Goal: Task Accomplishment & Management: Manage account settings

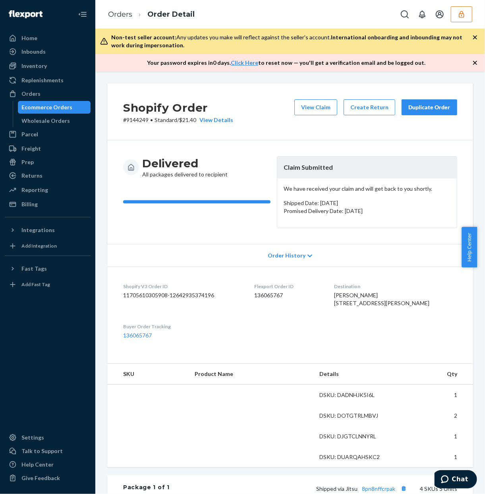
drag, startPoint x: 313, startPoint y: 108, endPoint x: 29, endPoint y: 108, distance: 283.3
click at [313, 108] on button "View Claim" at bounding box center [315, 107] width 43 height 16
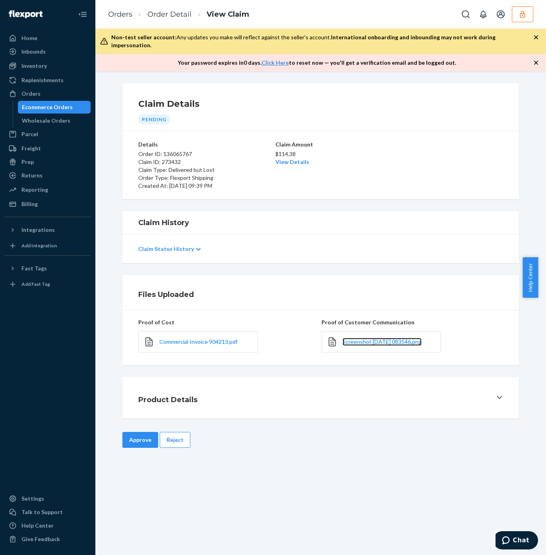
drag, startPoint x: 371, startPoint y: 337, endPoint x: 362, endPoint y: 310, distance: 28.3
click at [371, 338] on span "Screenshot 2025-09-22 083546.png" at bounding box center [381, 341] width 79 height 7
click at [170, 438] on button "Reject" at bounding box center [175, 440] width 31 height 16
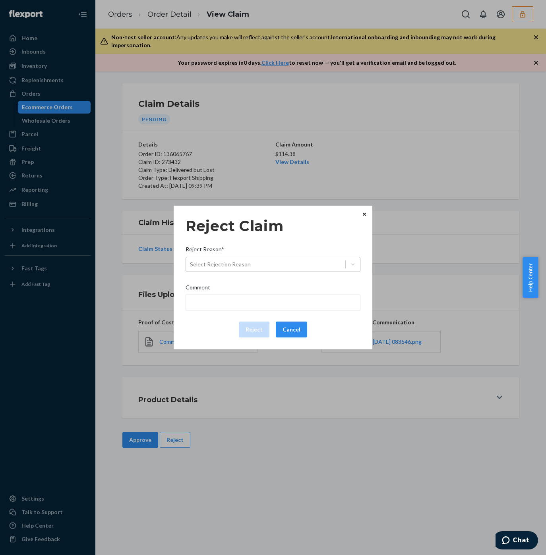
click at [215, 269] on div "Select Rejection Reason" at bounding box center [265, 264] width 159 height 13
click at [191, 269] on input "Reject Reason* Select Rejection Reason" at bounding box center [190, 265] width 1 height 8
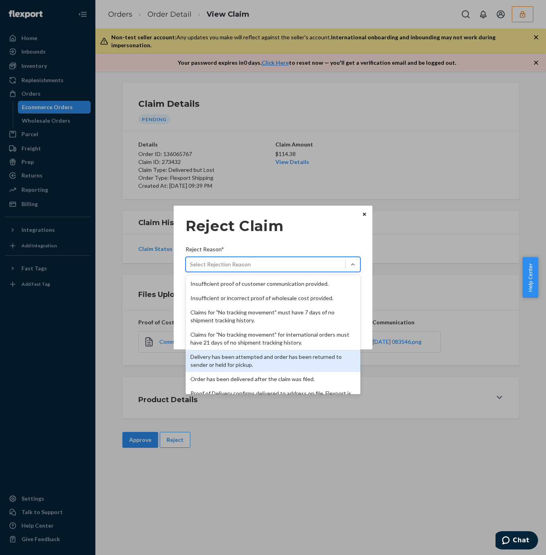
scroll to position [103, 0]
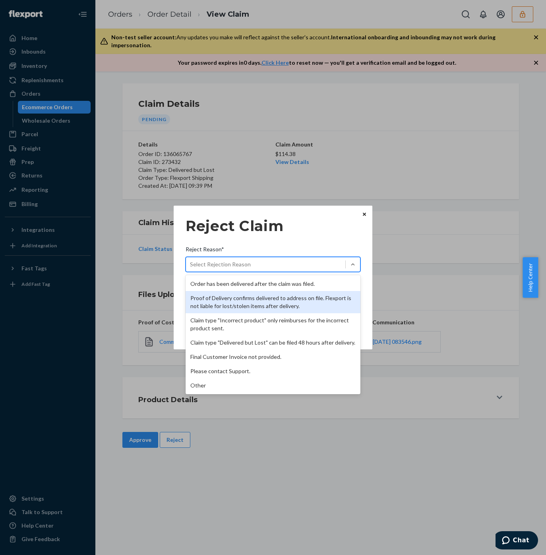
click at [222, 300] on div "Proof of Delivery confirms delivered to address on file. Flexport is not liable…" at bounding box center [273, 302] width 175 height 22
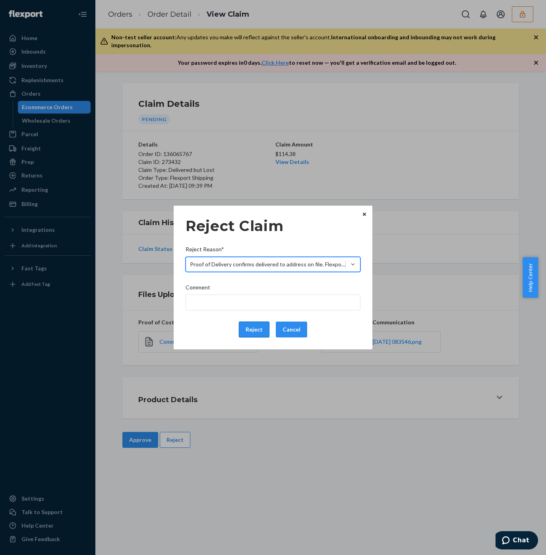
click at [250, 333] on button "Reject" at bounding box center [254, 330] width 31 height 16
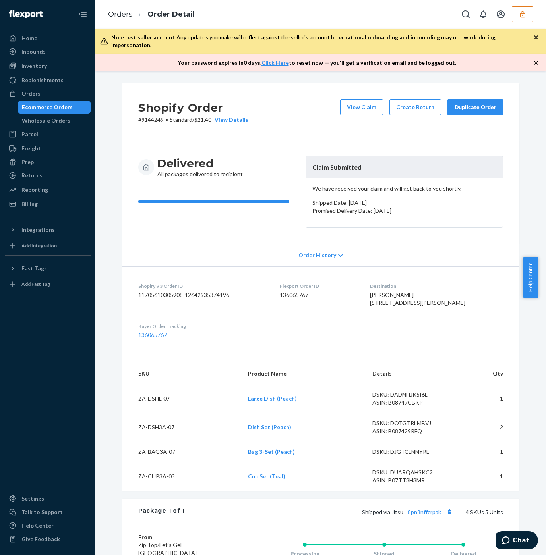
scroll to position [231, 0]
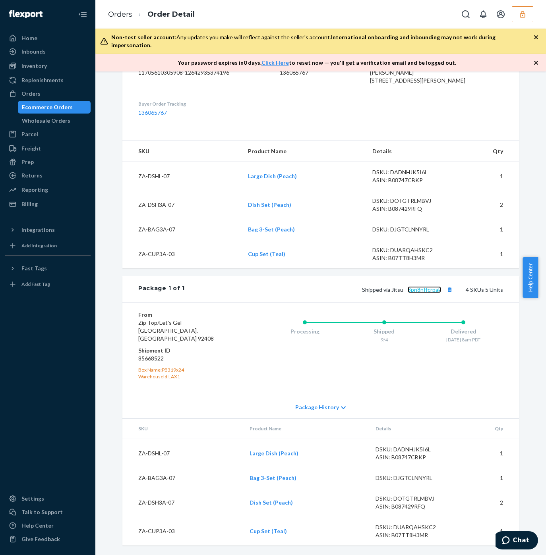
click at [414, 293] on link "8pn8nffcrpak" at bounding box center [424, 289] width 33 height 7
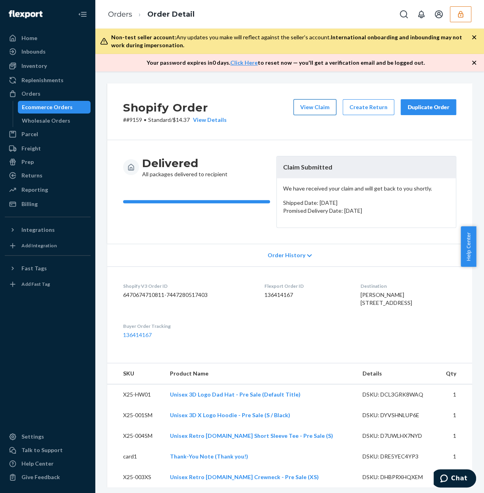
click at [323, 104] on button "View Claim" at bounding box center [315, 107] width 43 height 16
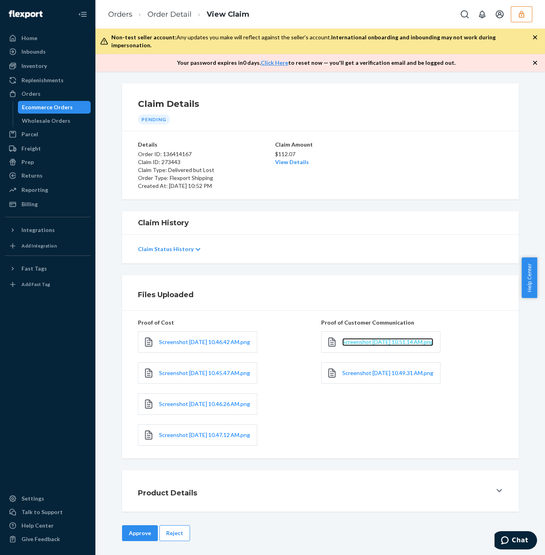
click at [360, 338] on span "Screenshot [DATE] 10.51.14 AM.png" at bounding box center [387, 341] width 91 height 7
click at [350, 369] on span "Screenshot [DATE] 10.49.31 AM.png" at bounding box center [387, 372] width 91 height 7
click at [178, 493] on button "Reject" at bounding box center [174, 533] width 31 height 16
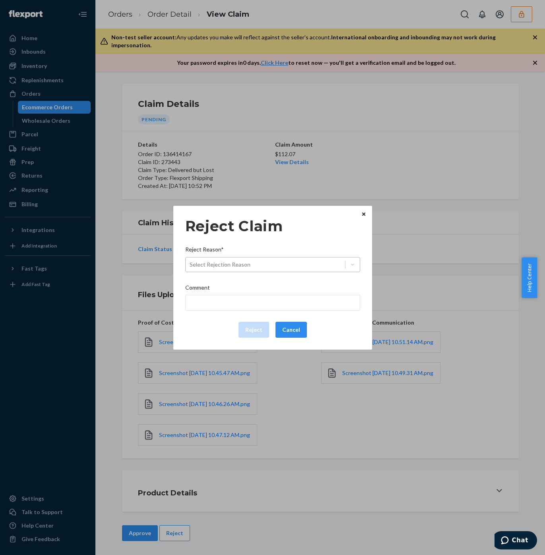
click at [232, 263] on div "Select Rejection Reason" at bounding box center [220, 265] width 61 height 8
click at [190, 263] on input "Reject Reason* Select Rejection Reason" at bounding box center [190, 265] width 1 height 8
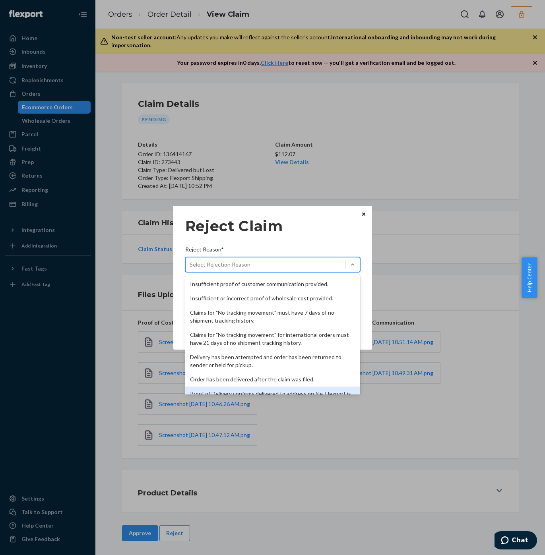
scroll to position [103, 0]
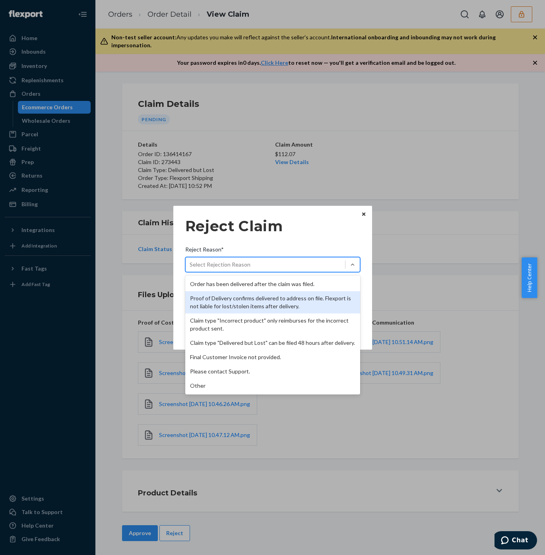
click at [217, 387] on div "Other" at bounding box center [272, 386] width 175 height 14
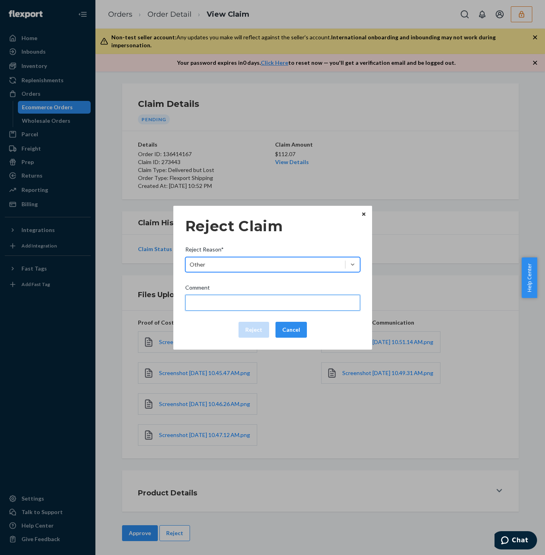
click at [234, 308] on input "Comment" at bounding box center [272, 303] width 175 height 16
type input "The package was confirmed to be delivered at the right location and flexport is…"
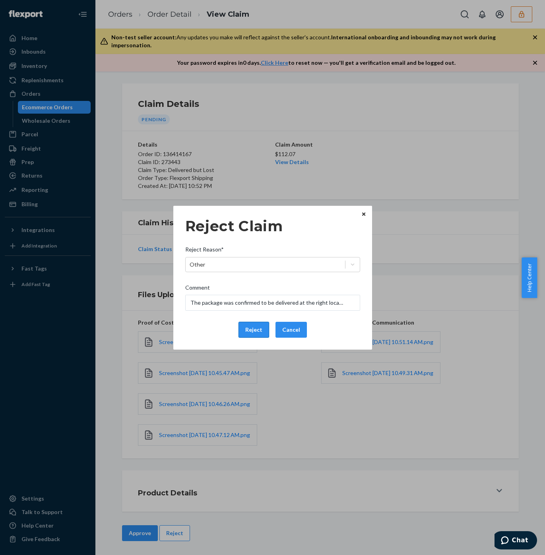
click at [254, 328] on button "Reject" at bounding box center [253, 330] width 31 height 16
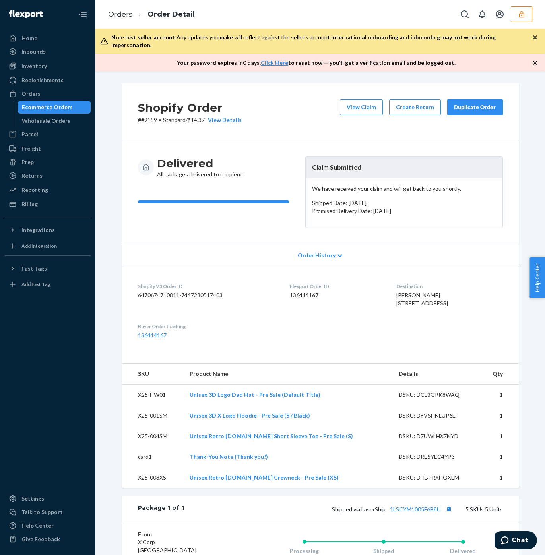
scroll to position [217, 0]
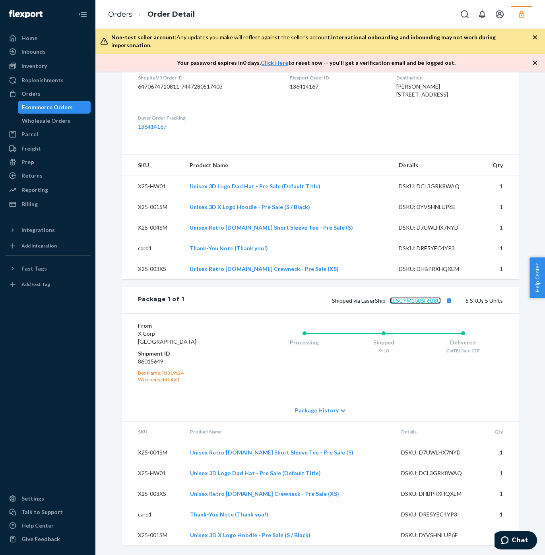
click at [406, 300] on link "1LSCYM1005F6B8U" at bounding box center [415, 300] width 51 height 7
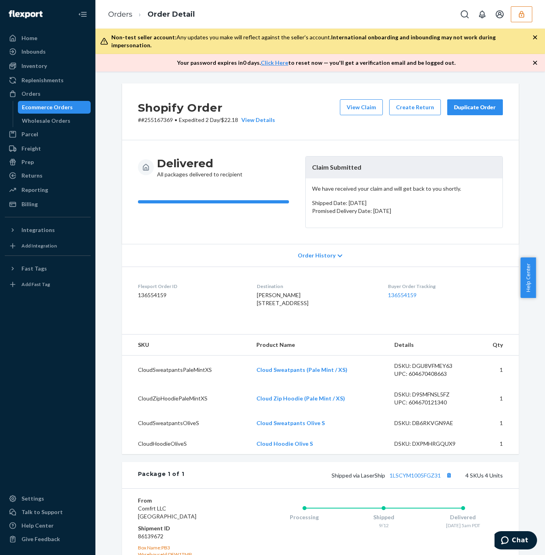
scroll to position [178, 0]
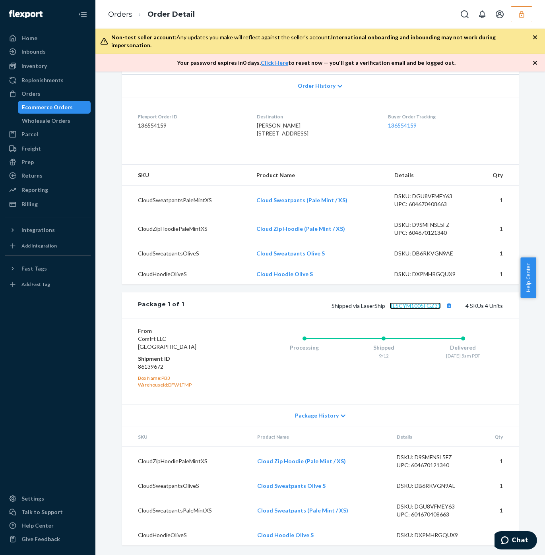
click at [426, 306] on link "1LSCYM1005FGZ31" at bounding box center [414, 305] width 51 height 7
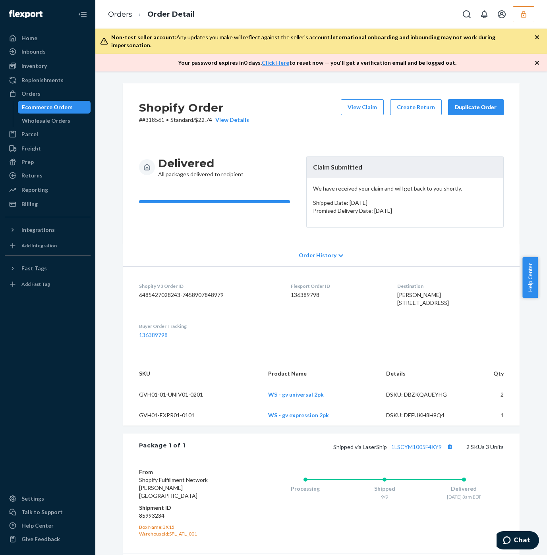
click at [357, 99] on button "View Claim" at bounding box center [362, 107] width 43 height 16
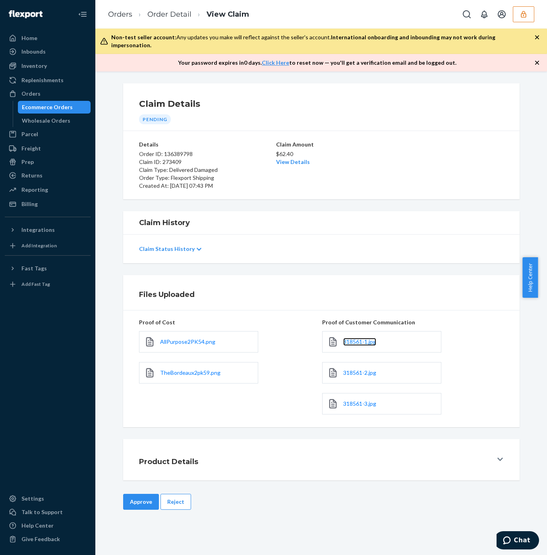
click at [349, 338] on span "318561-1.jpg" at bounding box center [359, 341] width 33 height 7
click at [344, 369] on span "318561-2.jpg" at bounding box center [359, 372] width 33 height 7
click at [351, 401] on div "318561-3.jpg" at bounding box center [381, 403] width 119 height 21
click at [348, 400] on link "318561-3.jpg" at bounding box center [359, 404] width 33 height 8
click at [183, 500] on button "Reject" at bounding box center [175, 502] width 31 height 16
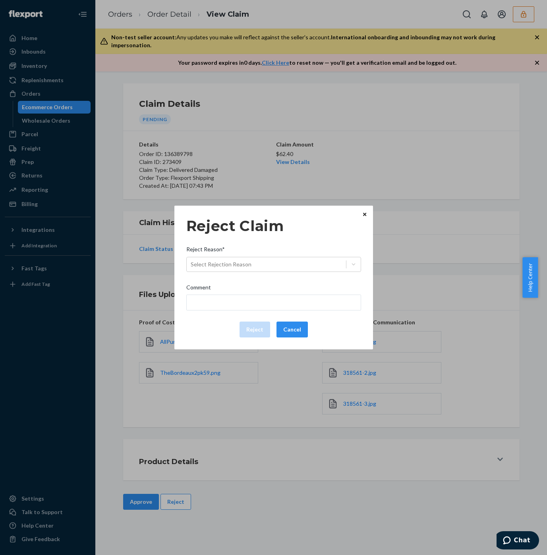
click at [205, 402] on div "Reject Claim Reject Reason* Select Rejection Reason Comment Reject Cancel Home …" at bounding box center [273, 277] width 547 height 555
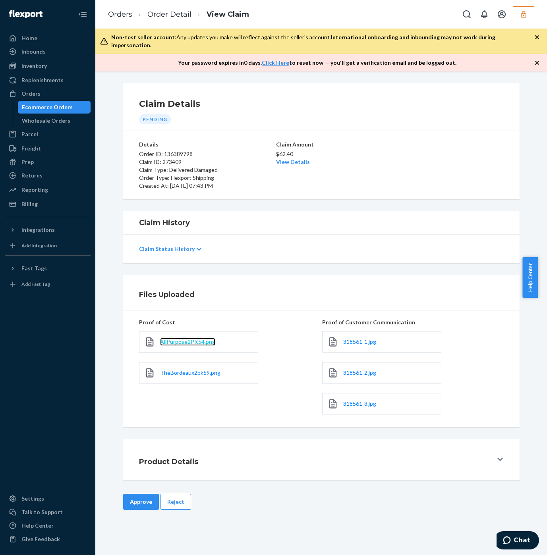
click at [175, 338] on span "AllPurpose2PK54.png" at bounding box center [187, 341] width 55 height 7
click at [175, 369] on span "TheBordeaux2pk59.png" at bounding box center [190, 372] width 60 height 7
click at [178, 494] on button "Reject" at bounding box center [175, 502] width 31 height 16
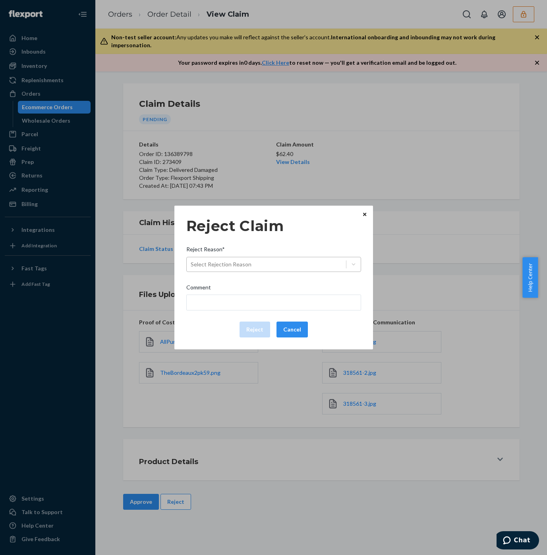
click at [241, 265] on div "Select Rejection Reason" at bounding box center [221, 265] width 61 height 8
click at [191, 265] on input "Reject Reason* Select Rejection Reason" at bounding box center [191, 265] width 1 height 8
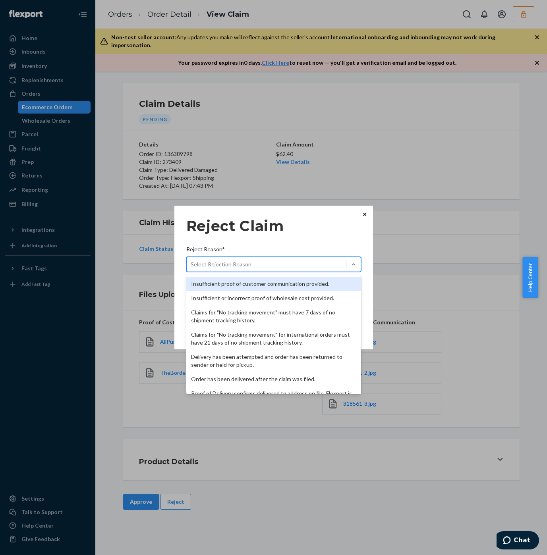
click at [237, 284] on div "Insufficient proof of customer communication provided." at bounding box center [273, 284] width 175 height 14
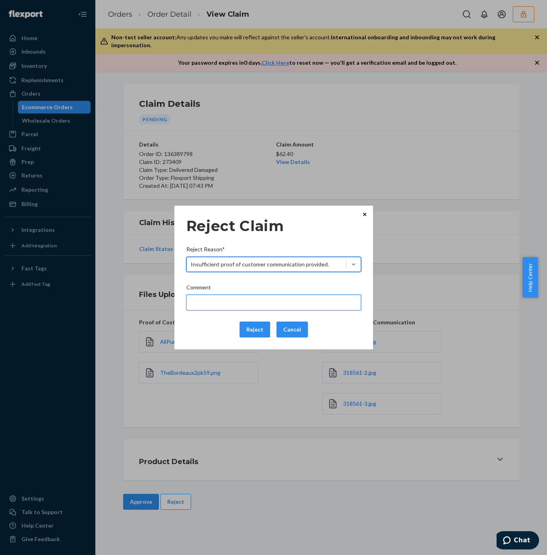
click at [236, 296] on input "Comment" at bounding box center [273, 303] width 175 height 16
click at [329, 303] on input "Please provide the proof of damage item." at bounding box center [273, 303] width 175 height 16
click at [318, 302] on input "Please provide the proof of damage item." at bounding box center [273, 303] width 175 height 16
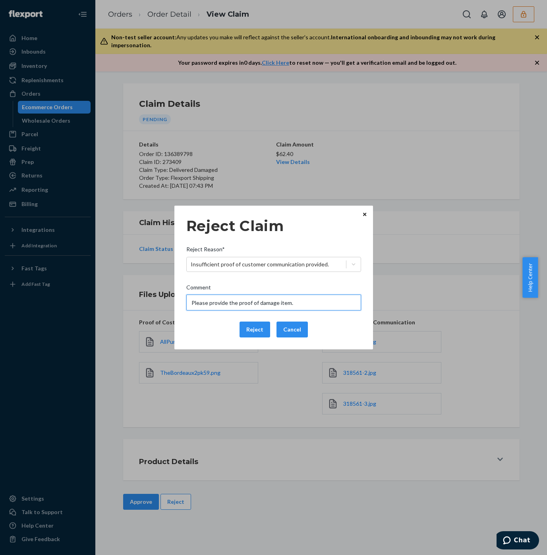
drag, startPoint x: 318, startPoint y: 302, endPoint x: 141, endPoint y: 303, distance: 177.2
click at [141, 303] on div "Reject Claim Reject Reason* Insufficient proof of customer communication provid…" at bounding box center [273, 277] width 547 height 555
click at [265, 300] on input "Please provide the proof of damage item." at bounding box center [273, 303] width 175 height 16
drag, startPoint x: 228, startPoint y: 304, endPoint x: 323, endPoint y: 304, distance: 94.6
click at [323, 304] on input "Please provide the proof of damage item." at bounding box center [273, 303] width 175 height 16
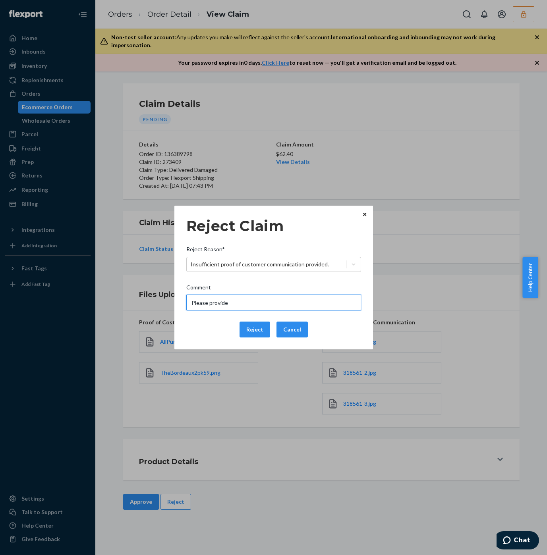
type input "Please provide the specific concerns regarding this claim for further checking."
click at [196, 300] on input "Please provide the specific concerns regarding this claim for further checking." at bounding box center [273, 303] width 175 height 16
click at [248, 331] on button "Reject" at bounding box center [255, 330] width 31 height 16
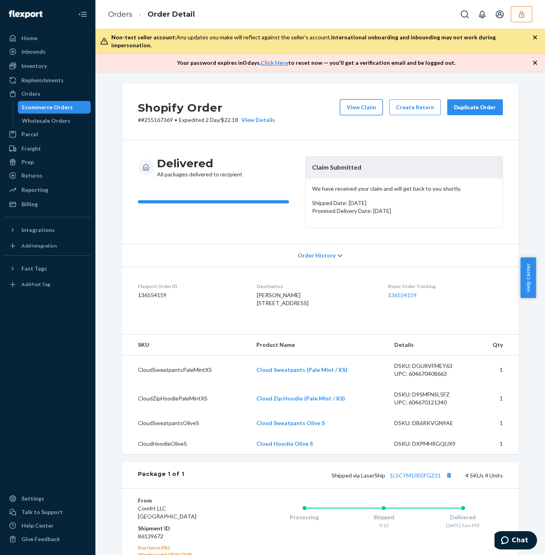
click at [347, 102] on button "View Claim" at bounding box center [361, 107] width 43 height 16
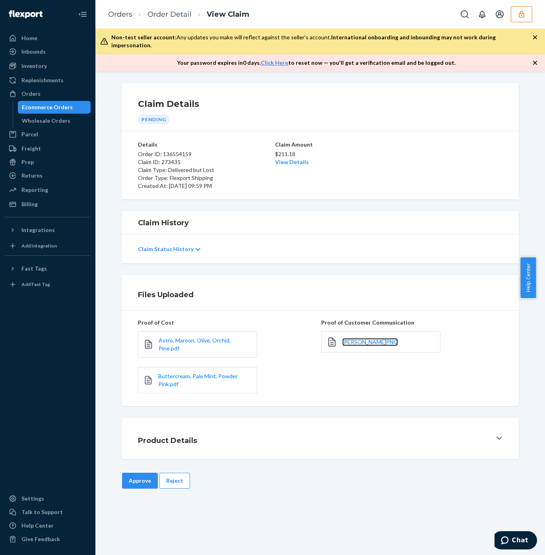
click at [342, 338] on link "[PERSON_NAME]PNG" at bounding box center [370, 342] width 56 height 8
click at [167, 473] on button "Reject" at bounding box center [174, 481] width 31 height 16
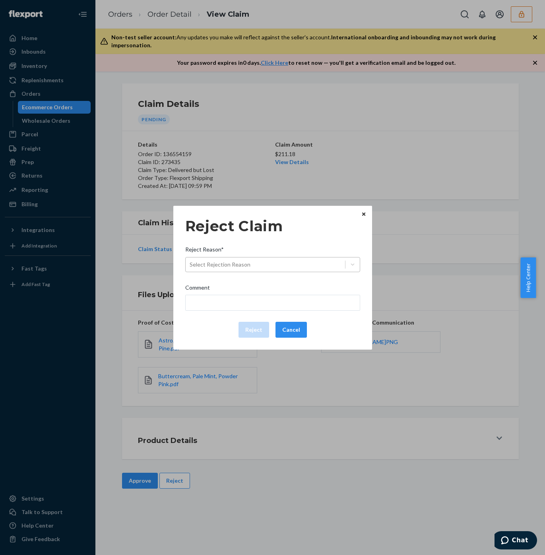
click at [238, 270] on div "Select Rejection Reason" at bounding box center [265, 264] width 159 height 13
click at [190, 269] on input "Reject Reason* Select Rejection Reason" at bounding box center [190, 265] width 1 height 8
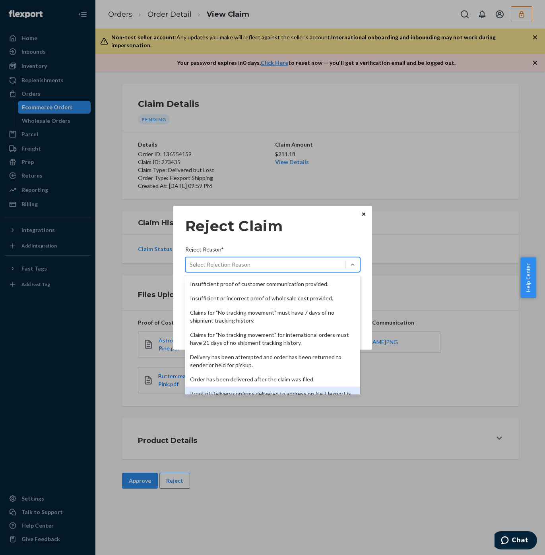
click at [241, 389] on div "Proof of Delivery confirms delivered to address on file. Flexport is not liable…" at bounding box center [272, 398] width 175 height 22
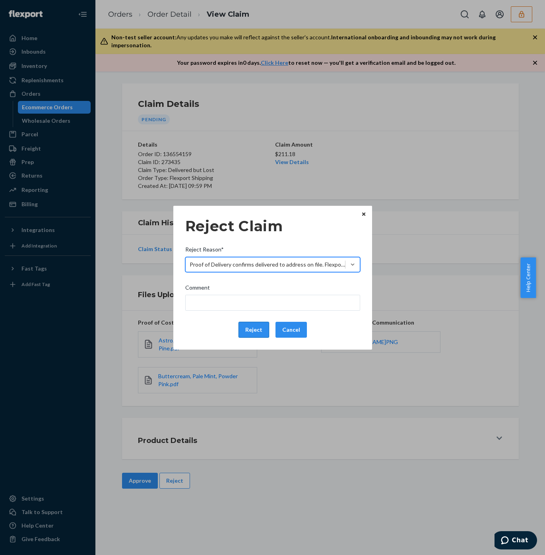
click at [252, 332] on button "Reject" at bounding box center [253, 330] width 31 height 16
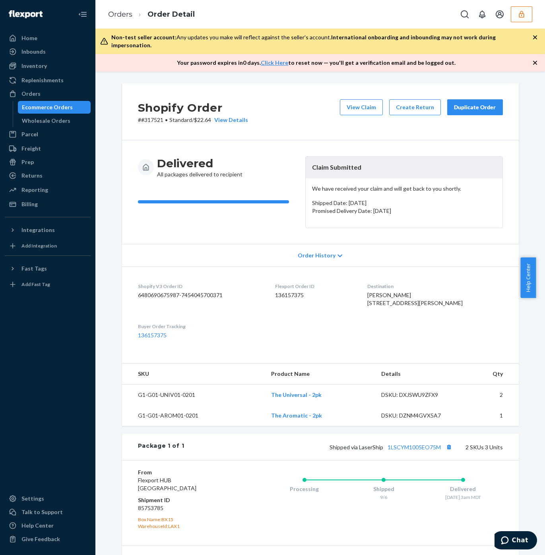
click at [358, 108] on div "View Claim Create Return Duplicate Order" at bounding box center [420, 111] width 169 height 25
click at [360, 99] on button "View Claim" at bounding box center [361, 107] width 43 height 16
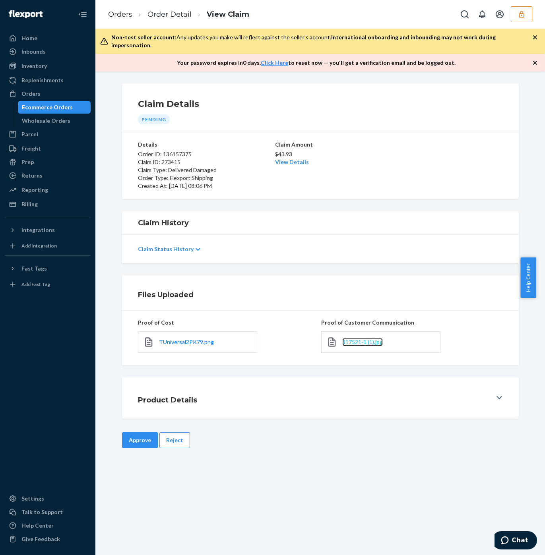
click at [354, 338] on span "317521-1 (1).jpg" at bounding box center [362, 341] width 41 height 7
click at [164, 433] on button "Reject" at bounding box center [174, 440] width 31 height 16
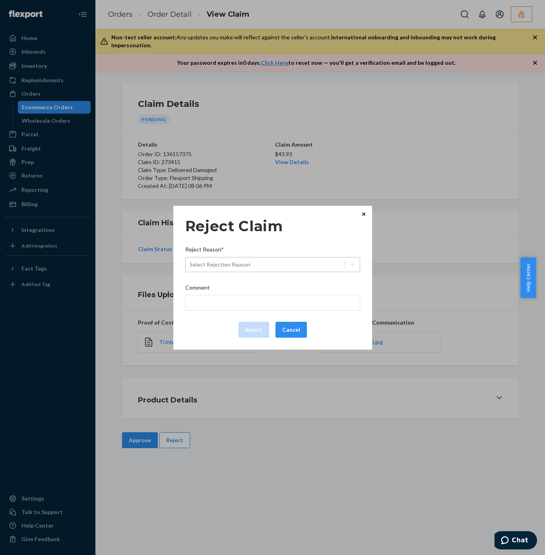
click at [205, 265] on div "Select Rejection Reason" at bounding box center [220, 265] width 61 height 8
click at [190, 265] on input "Reject Reason* Select Rejection Reason" at bounding box center [190, 265] width 1 height 8
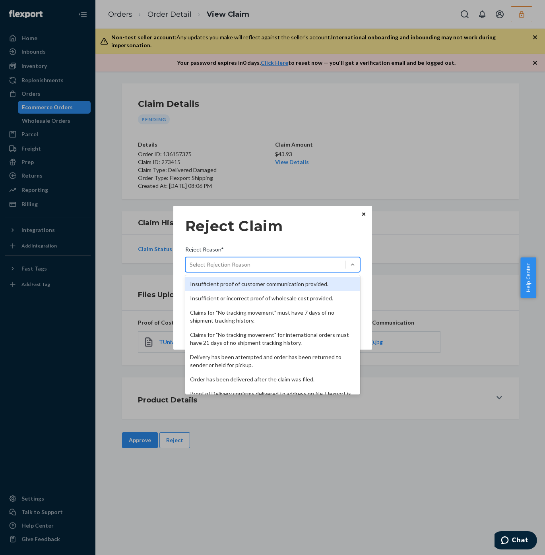
click at [211, 288] on div "Insufficient proof of customer communication provided." at bounding box center [272, 284] width 175 height 14
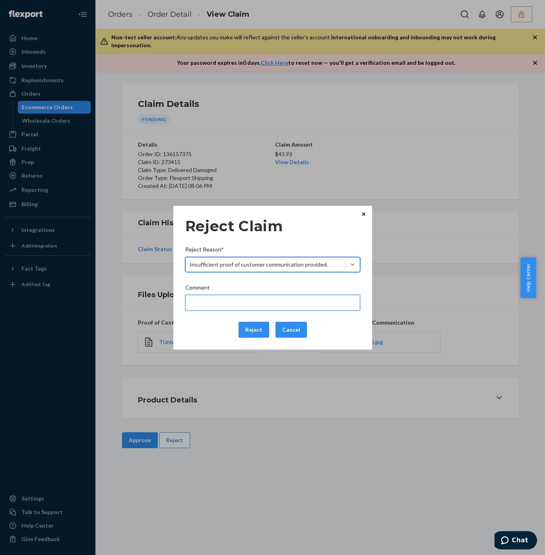
click at [214, 297] on input "Comment" at bounding box center [272, 303] width 175 height 16
type input "Please provide the specific concerns regarding this claim for further checking."
click at [228, 298] on input "Please provide the specific concerns regarding this claim for further checking." at bounding box center [272, 303] width 175 height 16
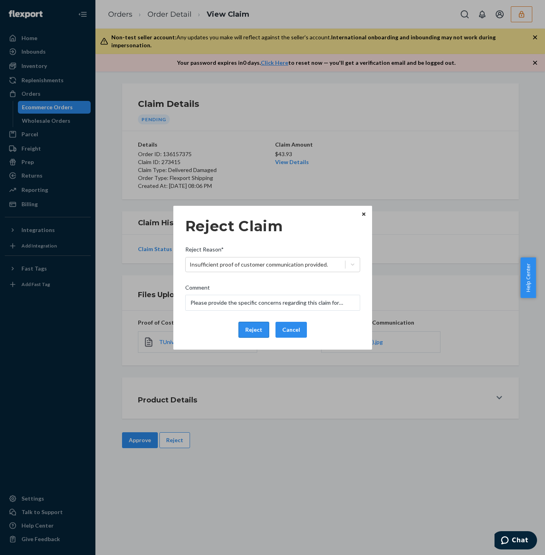
click at [247, 332] on button "Reject" at bounding box center [253, 330] width 31 height 16
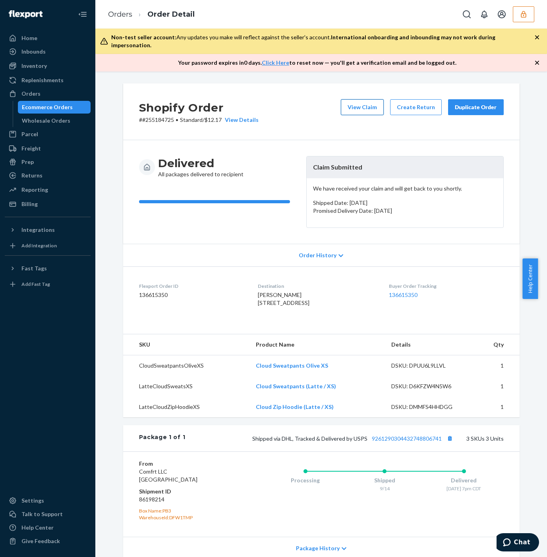
click at [359, 109] on div "View Claim Create Return Duplicate Order" at bounding box center [422, 111] width 169 height 25
click at [358, 100] on button "View Claim" at bounding box center [362, 107] width 43 height 16
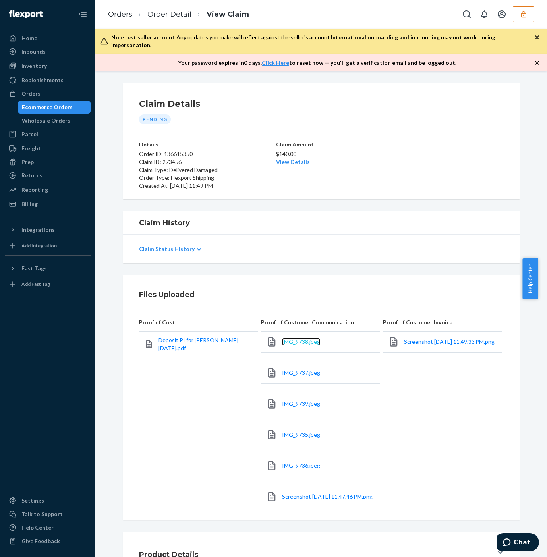
click at [296, 338] on span "IMG_9738.jpeg" at bounding box center [301, 341] width 38 height 7
click at [307, 369] on span "IMG_9737.jpeg" at bounding box center [301, 372] width 38 height 7
click at [295, 400] on span "IMG_9739.jpeg" at bounding box center [301, 403] width 38 height 7
click at [293, 431] on span "IMG_9735.jpeg" at bounding box center [301, 434] width 38 height 7
click at [293, 455] on div "IMG_9736.jpeg" at bounding box center [320, 465] width 119 height 21
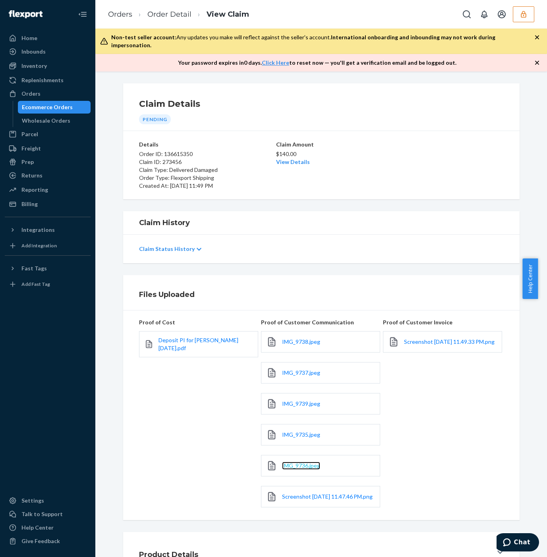
click at [294, 462] on span "IMG_9736.jpeg" at bounding box center [301, 465] width 38 height 7
click at [298, 493] on span "Screenshot [DATE] 11.47.46 PM.png" at bounding box center [327, 496] width 91 height 7
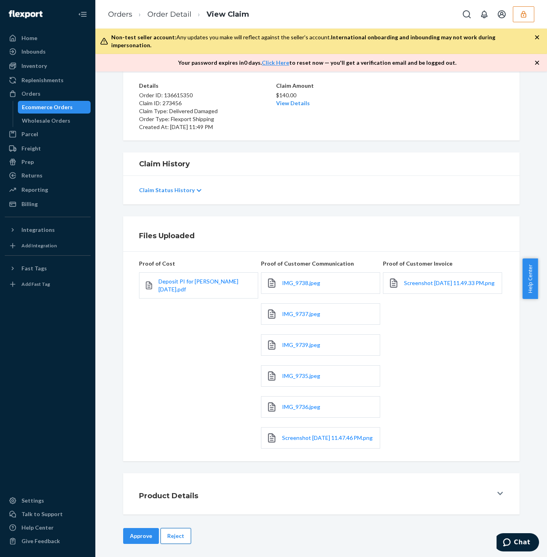
click at [178, 533] on button "Reject" at bounding box center [175, 536] width 31 height 16
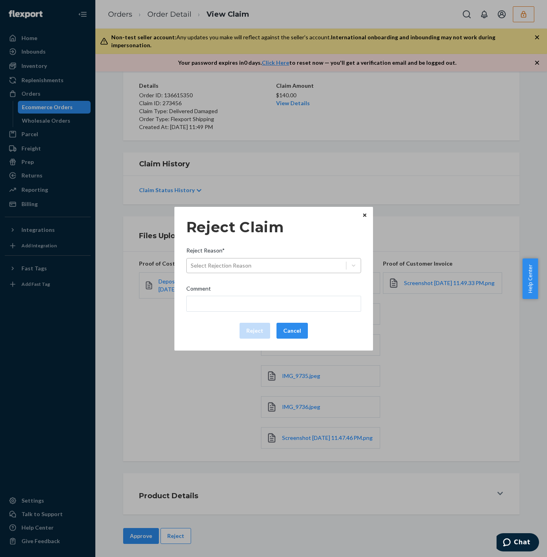
click at [217, 270] on div "Select Rejection Reason" at bounding box center [266, 265] width 159 height 13
click at [191, 270] on input "Reject Reason* Select Rejection Reason" at bounding box center [191, 266] width 1 height 8
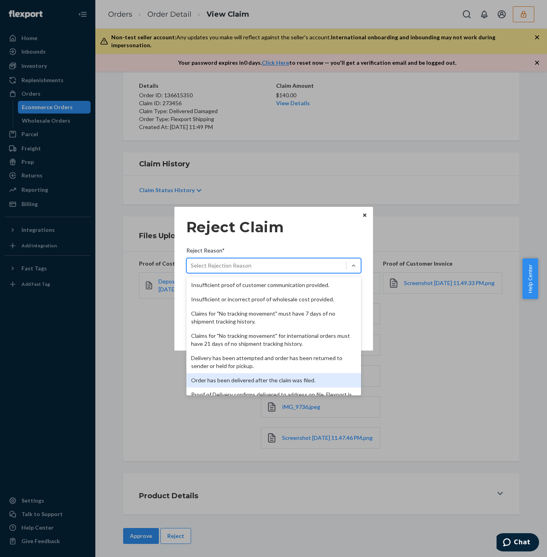
scroll to position [103, 0]
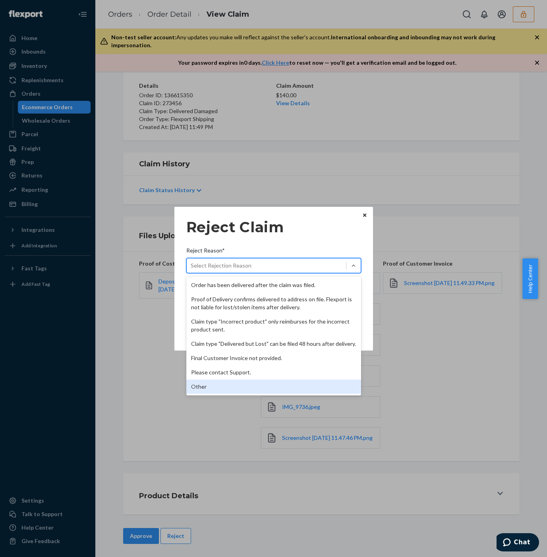
drag, startPoint x: 224, startPoint y: 386, endPoint x: 213, endPoint y: 362, distance: 26.3
click at [224, 387] on div "Other" at bounding box center [273, 387] width 175 height 14
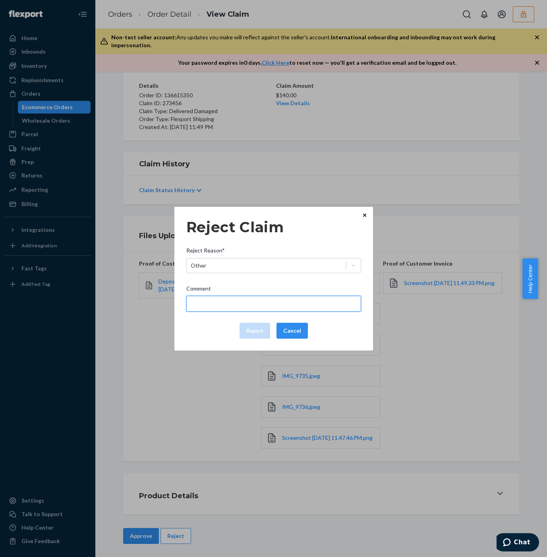
click at [202, 299] on input "Comment" at bounding box center [273, 304] width 175 height 16
type input "Flexport is not liable for damaged item after delivery."
click at [346, 302] on input "Flexport is not liable for damaged item after delivery." at bounding box center [273, 304] width 175 height 16
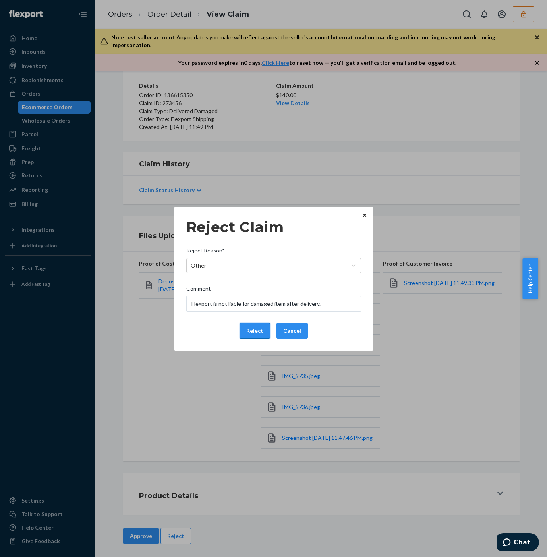
click at [259, 335] on button "Reject" at bounding box center [255, 331] width 31 height 16
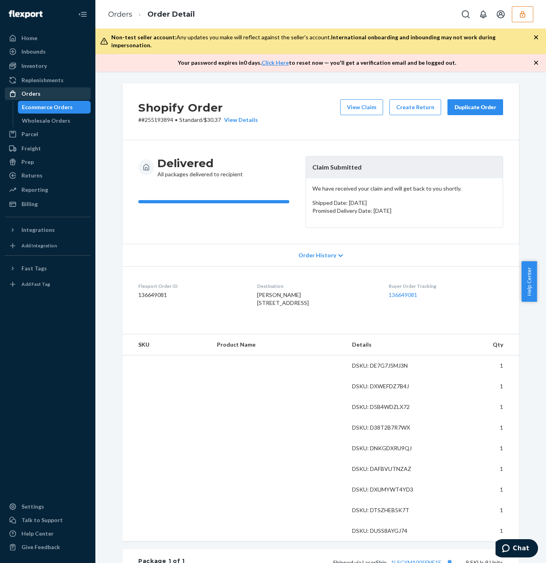
click at [365, 99] on button "View Claim" at bounding box center [361, 107] width 43 height 16
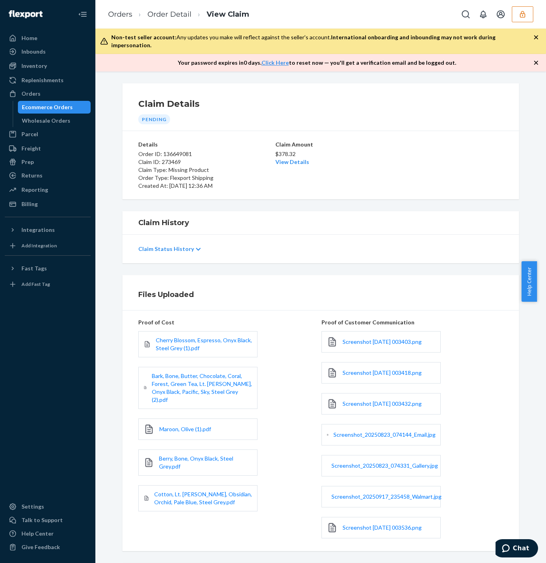
click at [361, 339] on div "Screenshot [DATE] 003403.png" at bounding box center [380, 341] width 119 height 21
click at [361, 338] on span "Screenshot 2025-09-23 003403.png" at bounding box center [381, 341] width 79 height 7
click at [358, 369] on span "Screenshot 2025-09-23 003418.png" at bounding box center [381, 372] width 79 height 7
click at [344, 400] on span "Screenshot 2025-09-23 003432.png" at bounding box center [381, 403] width 79 height 7
click at [344, 431] on span "Screenshot_20250823_074144_Email.jpg" at bounding box center [384, 434] width 102 height 7
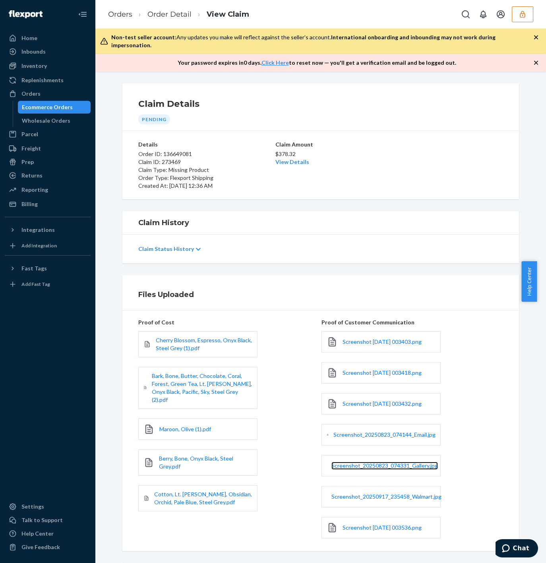
click at [353, 462] on span "Screenshot_20250823_074331_Gallery.jpg" at bounding box center [384, 465] width 106 height 7
click at [366, 493] on span "Screenshot_20250917_235458_Walmart.jpg" at bounding box center [386, 496] width 110 height 7
click at [359, 524] on span "Screenshot 2025-09-23 003536.png" at bounding box center [381, 527] width 79 height 7
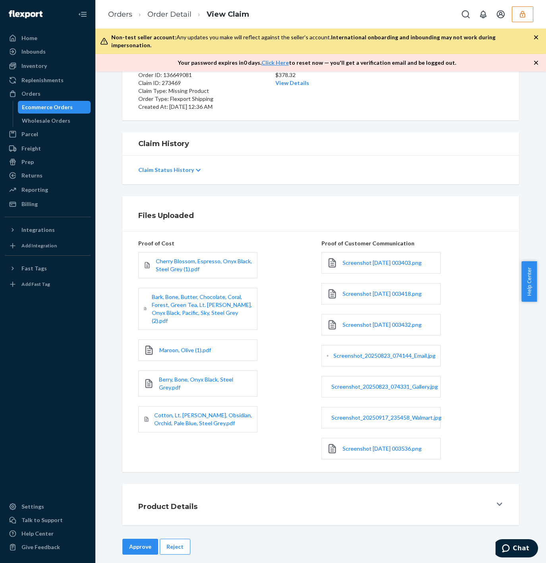
click at [137, 541] on button "Approve" at bounding box center [140, 547] width 36 height 16
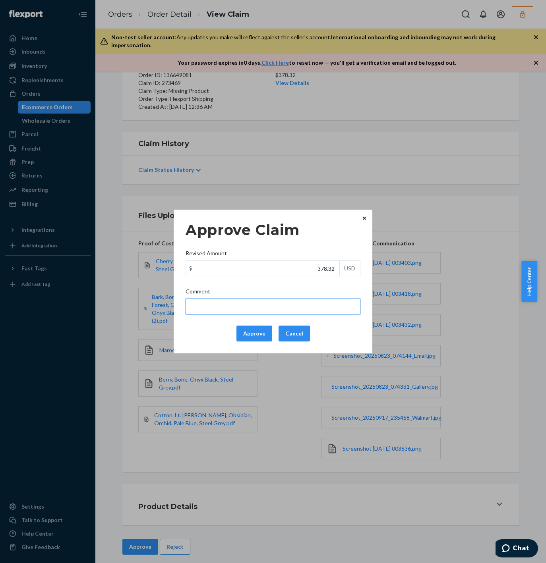
click at [281, 304] on input "Comment" at bounding box center [273, 307] width 175 height 16
click at [277, 302] on input "45 + 69 + 65 + 45 + 49 +" at bounding box center [273, 307] width 175 height 16
click at [290, 310] on input "45 + 69 + 65 + 45 + 49 + 45 + 49 +" at bounding box center [273, 307] width 175 height 16
click at [308, 306] on input "45 + 69 + 65 + 45 + 49 + 45 + 49 + 49 + 79 =" at bounding box center [273, 307] width 175 height 16
paste input "495"
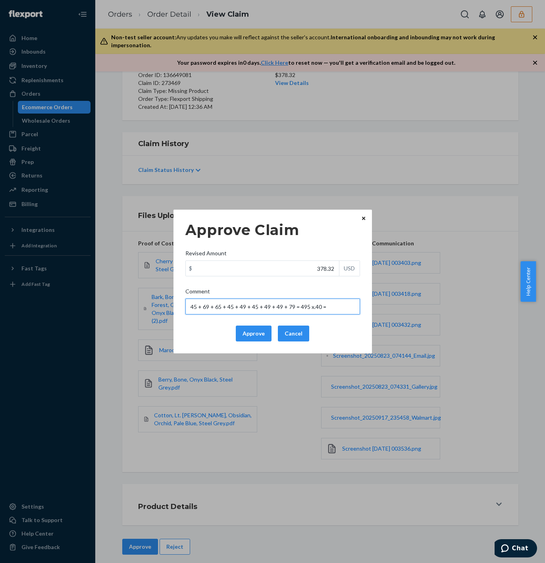
paste input "198"
type input "45 + 69 + 65 + 45 + 49 + 45 + 49 + 49 + 79 = 495 x.40 = 198 + FF"
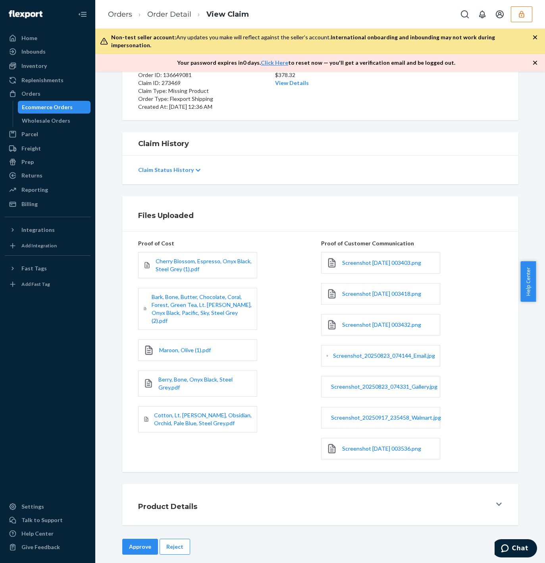
click at [329, 142] on div "Home Inbounds Shipping Plans Problems Inventory Products Replenishments Orders …" at bounding box center [272, 281] width 545 height 563
click at [297, 79] on link "View Details" at bounding box center [292, 82] width 34 height 7
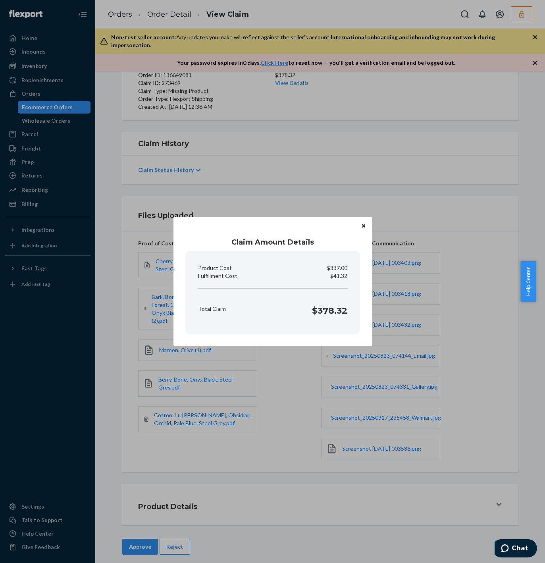
click at [489, 344] on div "Claim Amount Details Product Cost $337.00 Fulfillment Cost $41.32 Total Claim $…" at bounding box center [272, 281] width 545 height 563
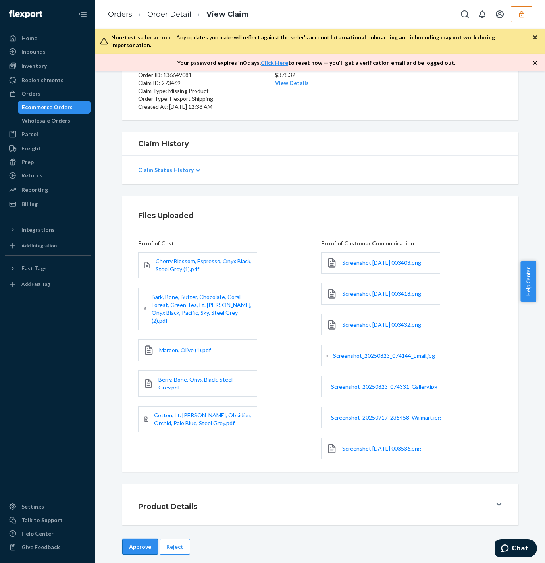
click at [130, 543] on button "Approve" at bounding box center [140, 547] width 36 height 16
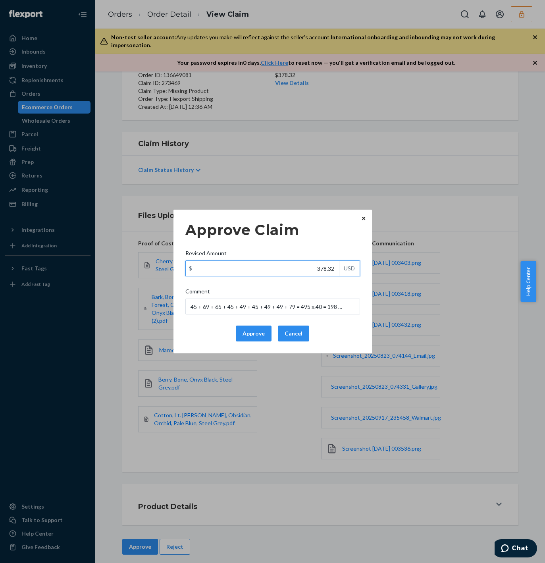
drag, startPoint x: 316, startPoint y: 266, endPoint x: 333, endPoint y: 263, distance: 17.0
click at [333, 263] on input "378.32" at bounding box center [262, 268] width 153 height 15
paste input "239"
drag, startPoint x: 310, startPoint y: 266, endPoint x: 354, endPoint y: 267, distance: 43.7
click at [354, 267] on div "$ 239.32 USD" at bounding box center [273, 269] width 175 height 16
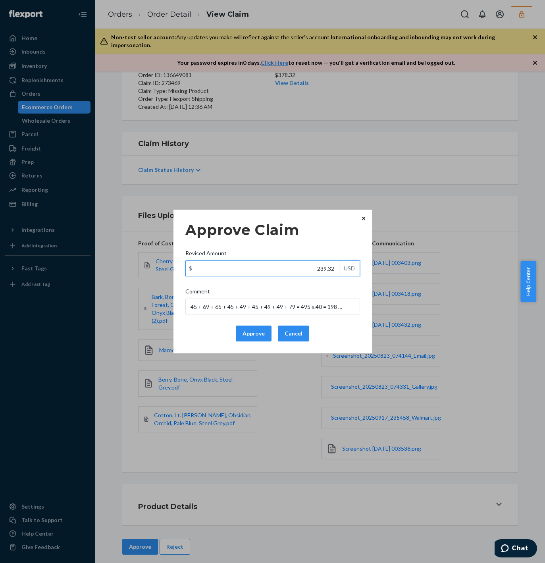
paste input "text"
type input "239.32"
click at [281, 307] on input "45 + 69 + 65 + 45 + 49 + 45 + 49 + 49 + 79 = 495 x.40 = 198 + FF" at bounding box center [273, 307] width 175 height 16
click at [282, 307] on input "45 + 69 + 65 + 45 + 49 + 45 + 49 + 49 + 79 = 495 x.40 = 198 + FF" at bounding box center [273, 307] width 175 height 16
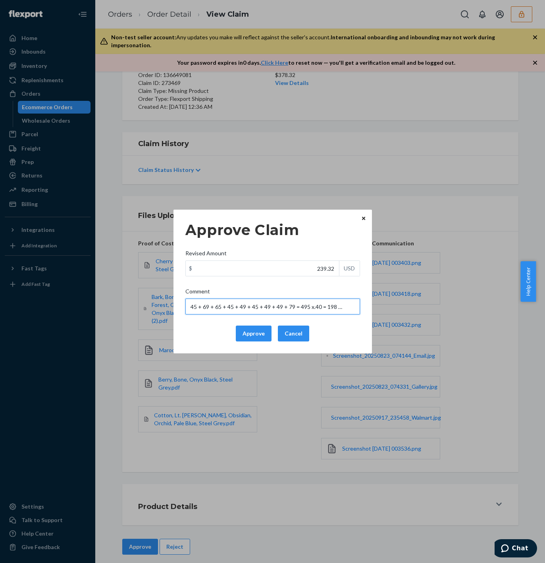
click at [281, 307] on input "45 + 69 + 65 + 45 + 49 + 45 + 49 + 49 + 79 = 495 x.40 = 198 + FF" at bounding box center [273, 307] width 175 height 16
click at [257, 333] on button "Approve" at bounding box center [254, 334] width 36 height 16
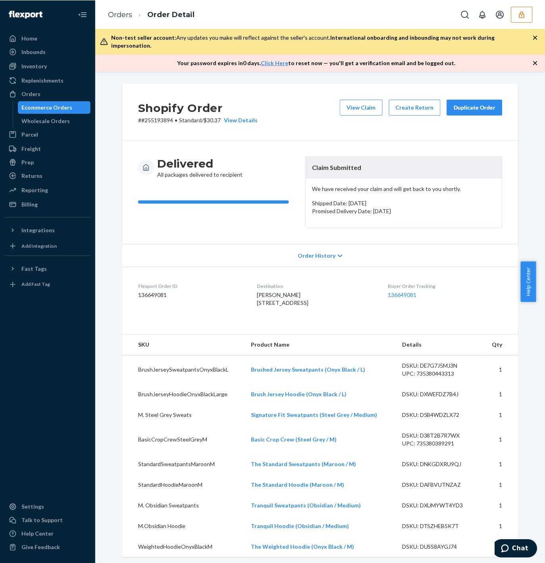
scroll to position [179, 0]
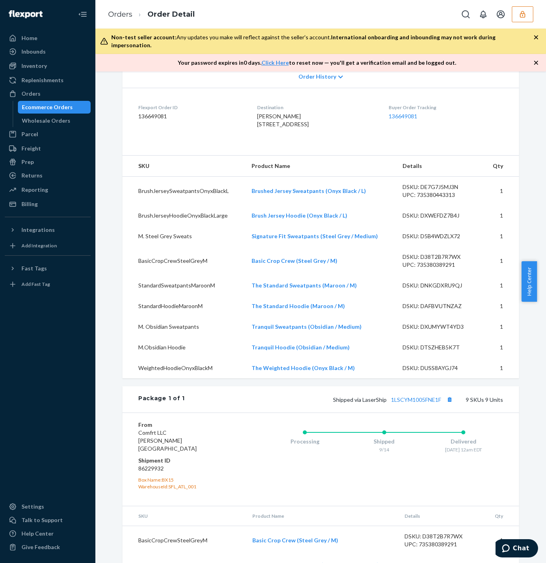
click at [417, 413] on div "Package 1 of 1 Shipped via LaserShip 1LSCYM1005FNE1F 9 SKUs 9 Units" at bounding box center [320, 400] width 396 height 26
click at [417, 403] on link "1LSCYM1005FNE1F" at bounding box center [416, 399] width 50 height 7
copy link "Brushed Jersey Sweatpants"
drag, startPoint x: 244, startPoint y: 205, endPoint x: 319, endPoint y: 203, distance: 75.1
click at [319, 203] on td "Brushed Jersey Sweatpants (Onyx Black / L)" at bounding box center [320, 190] width 151 height 29
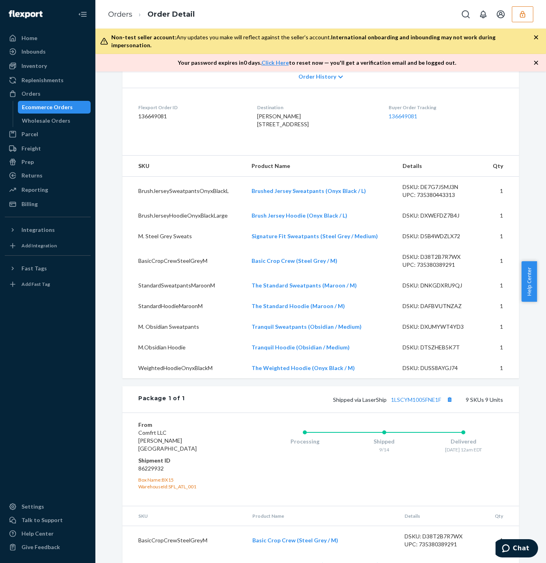
click at [202, 131] on div "Flexport Order ID 136649081" at bounding box center [191, 117] width 106 height 27
click at [198, 7] on ol "Orders Order Detail" at bounding box center [151, 14] width 99 height 23
drag, startPoint x: 240, startPoint y: 248, endPoint x: 311, endPoint y: 248, distance: 70.3
click at [311, 247] on tr "M. Steel Grey Sweats Signature Fit Sweatpants (Steel Grey / Medium) DSKU: D5B4W…" at bounding box center [320, 236] width 396 height 21
drag, startPoint x: 244, startPoint y: 271, endPoint x: 291, endPoint y: 269, distance: 46.9
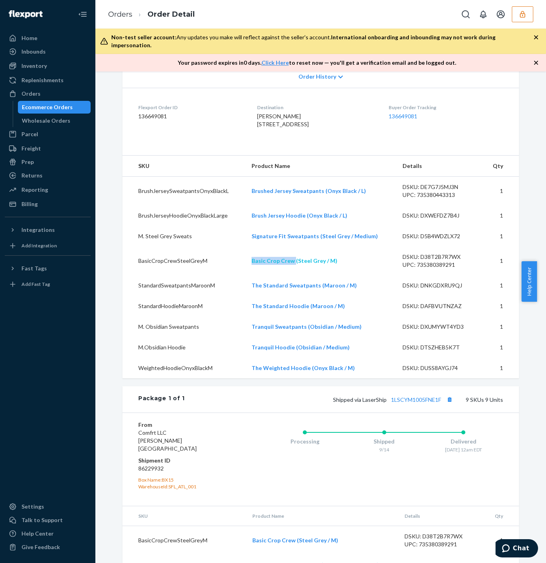
click at [291, 269] on td "Basic Crop Crew (Steel Grey / M)" at bounding box center [320, 261] width 151 height 29
copy link "Basic Crop Crew"
drag, startPoint x: 238, startPoint y: 18, endPoint x: 174, endPoint y: 4, distance: 64.8
click at [237, 18] on div "Orders Order Detail" at bounding box center [320, 14] width 451 height 29
copy link "Signature Fit Sweatpants"
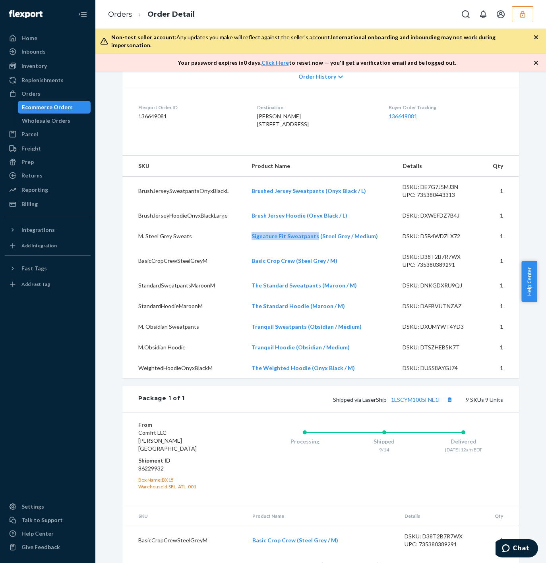
drag, startPoint x: 250, startPoint y: 249, endPoint x: 311, endPoint y: 250, distance: 61.2
click at [311, 247] on td "Signature Fit Sweatpants (Steel Grey / Medium)" at bounding box center [320, 236] width 151 height 21
click at [244, 15] on div "Orders Order Detail" at bounding box center [320, 14] width 451 height 29
copy link "The Standard Sweatpants"
drag, startPoint x: 244, startPoint y: 302, endPoint x: 313, endPoint y: 302, distance: 69.1
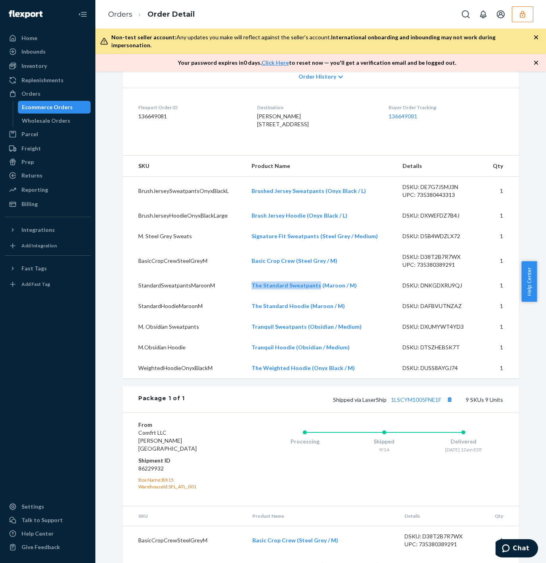
click at [313, 296] on td "The Standard Sweatpants (Maroon / M)" at bounding box center [320, 285] width 151 height 21
drag, startPoint x: 231, startPoint y: 19, endPoint x: 199, endPoint y: 10, distance: 33.6
click at [231, 18] on div "Orders Order Detail" at bounding box center [320, 14] width 450 height 29
copy link "Tranquil Sweatpants"
drag, startPoint x: 244, startPoint y: 337, endPoint x: 300, endPoint y: 342, distance: 56.2
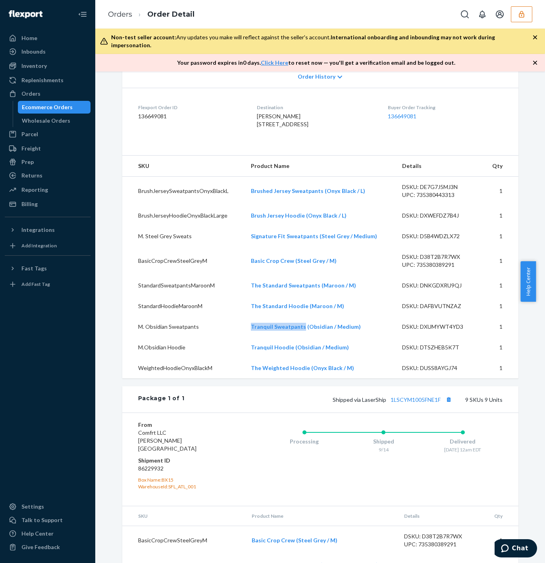
click at [300, 337] on td "Tranquil Sweatpants (Obsidian / Medium)" at bounding box center [320, 327] width 151 height 21
drag, startPoint x: 230, startPoint y: 20, endPoint x: 154, endPoint y: 0, distance: 78.4
click at [229, 20] on div "Orders Order Detail" at bounding box center [320, 14] width 450 height 29
copy link "The Weighted Hoodi"
copy link "The Weighted Hoodie"
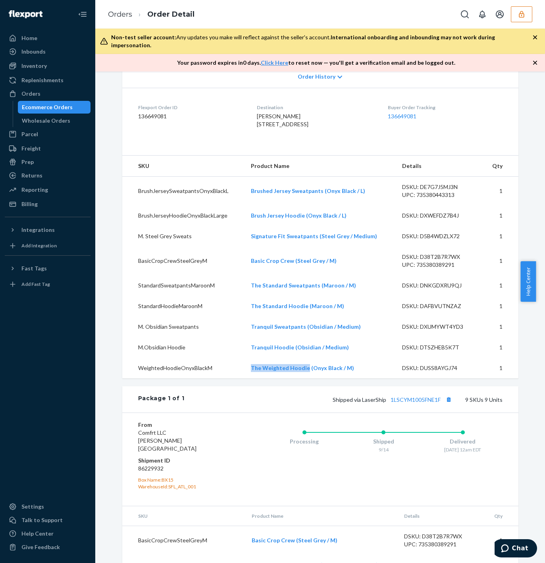
drag, startPoint x: 245, startPoint y: 378, endPoint x: 303, endPoint y: 383, distance: 57.8
click at [303, 379] on td "The Weighted Hoodie (Onyx Black / M)" at bounding box center [320, 368] width 151 height 21
drag, startPoint x: 228, startPoint y: 15, endPoint x: 174, endPoint y: 6, distance: 55.2
click at [228, 15] on div "Orders Order Detail" at bounding box center [320, 14] width 450 height 29
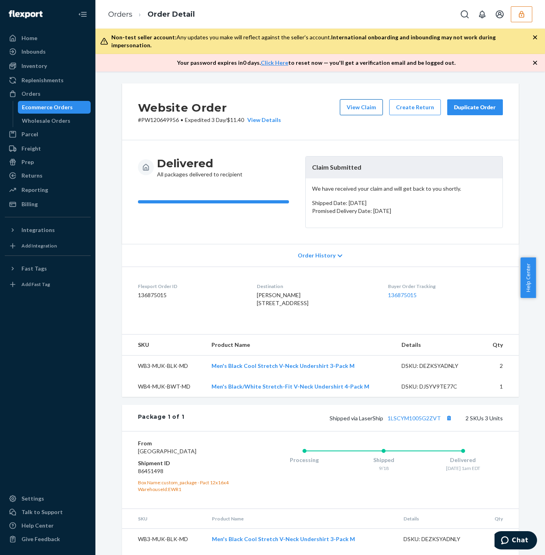
click at [359, 99] on button "View Claim" at bounding box center [361, 107] width 43 height 16
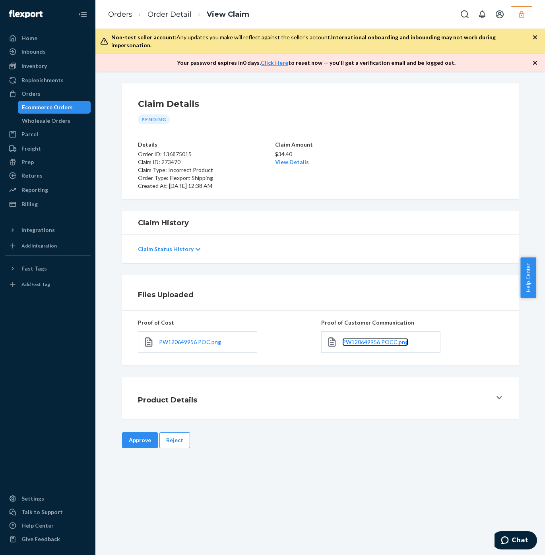
drag, startPoint x: 372, startPoint y: 335, endPoint x: 375, endPoint y: 308, distance: 27.3
click at [371, 338] on span "PW120649956 POCC.png" at bounding box center [375, 341] width 66 height 7
click at [172, 433] on button "Reject" at bounding box center [174, 440] width 31 height 16
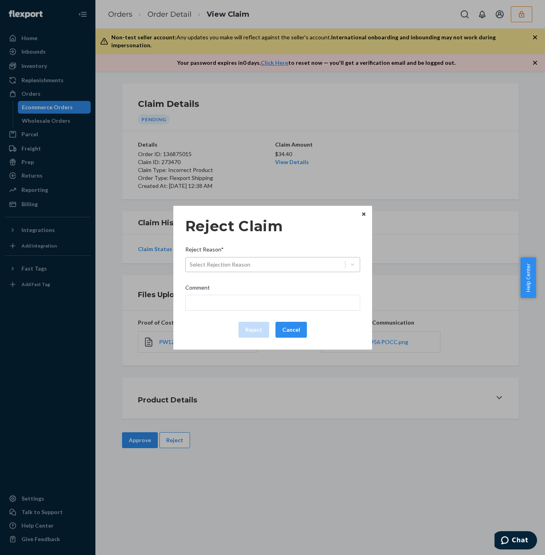
click at [234, 262] on div "Select Rejection Reason" at bounding box center [220, 265] width 61 height 8
click at [190, 262] on input "Reject Reason* Select Rejection Reason" at bounding box center [190, 265] width 1 height 8
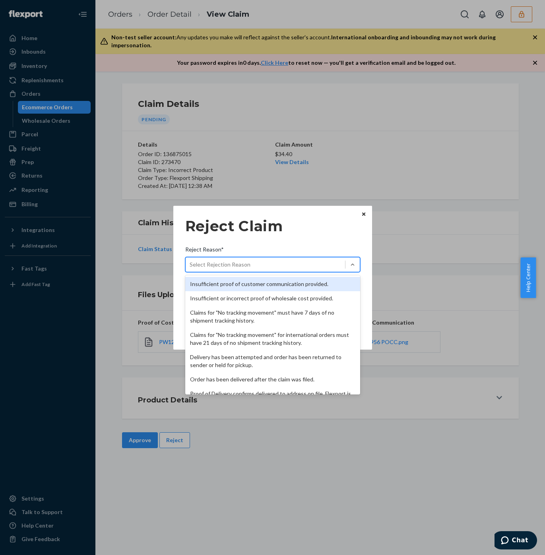
click at [232, 283] on div "Insufficient proof of customer communication provided." at bounding box center [272, 284] width 175 height 14
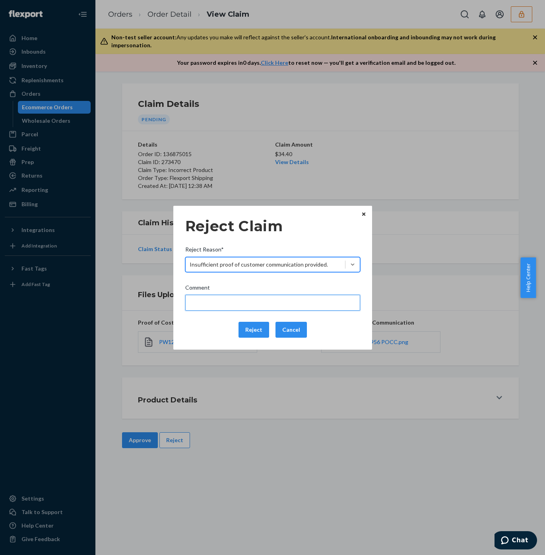
click at [230, 303] on input "Comment" at bounding box center [272, 303] width 175 height 16
type input "Please provide the specific concerns regarding this claim for further checking."
click at [222, 306] on input "Please provide the specific concerns regarding this claim for further checking." at bounding box center [272, 303] width 175 height 16
click at [221, 305] on input "Please provide the specific concerns regarding this claim for further checking." at bounding box center [272, 303] width 175 height 16
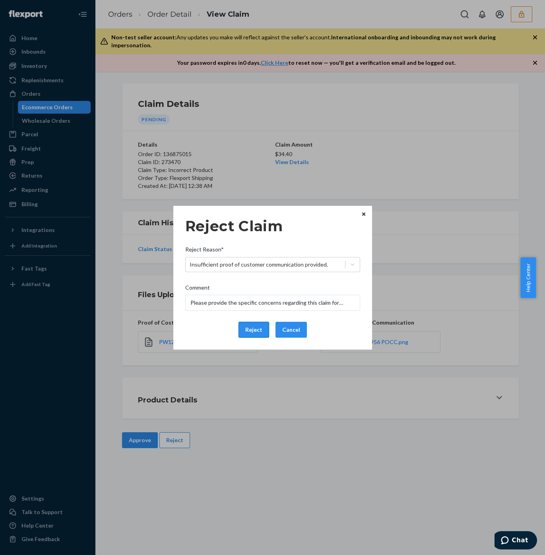
click at [262, 335] on button "Reject" at bounding box center [253, 330] width 31 height 16
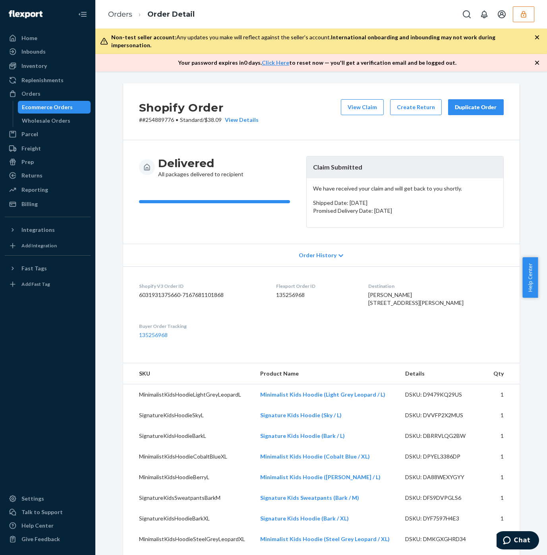
scroll to position [179, 0]
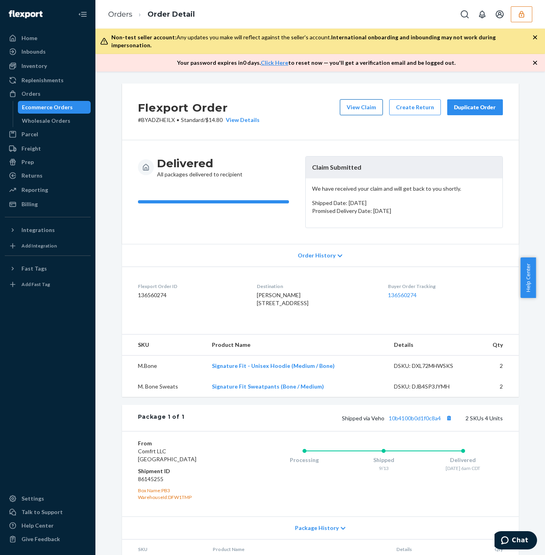
click at [356, 100] on button "View Claim" at bounding box center [361, 107] width 43 height 16
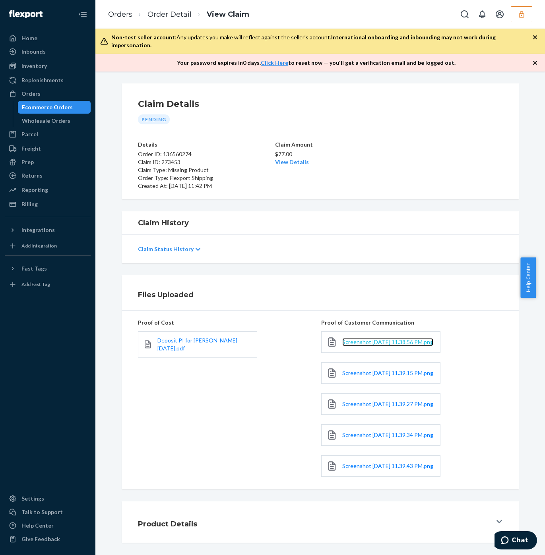
click at [395, 338] on span "Screenshot [DATE] 11.38.56 PM.png" at bounding box center [387, 341] width 91 height 7
drag, startPoint x: 361, startPoint y: 377, endPoint x: 359, endPoint y: 373, distance: 4.4
click at [361, 377] on link "Screenshot 2025-09-22 at 11.39.15 PM.png" at bounding box center [387, 373] width 91 height 8
click at [365, 408] on link "Screenshot 2025-09-22 at 11.39.27 PM.png" at bounding box center [387, 404] width 91 height 8
click at [342, 438] on span "Screenshot 2025-09-22 at 11.39.34 PM.png" at bounding box center [387, 434] width 91 height 7
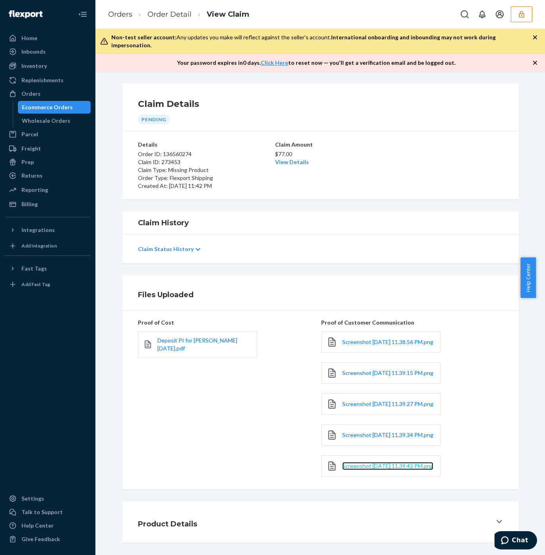
click at [353, 469] on span "Screenshot 2025-09-22 at 11.39.43 PM.png" at bounding box center [387, 465] width 91 height 7
click at [294, 159] on link "View Details" at bounding box center [292, 162] width 34 height 7
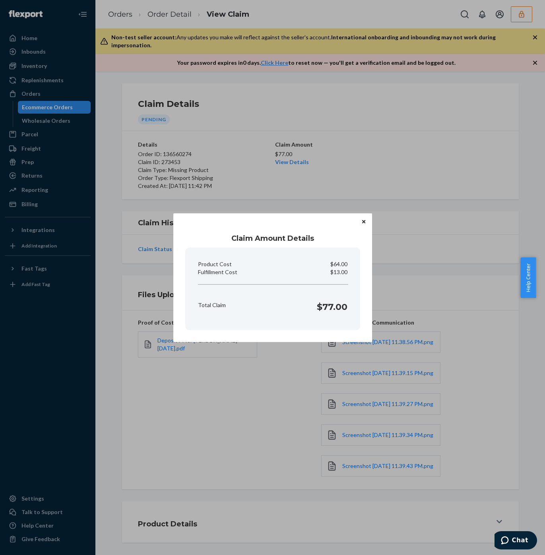
click at [387, 147] on div "Claim Amount Details Product Cost $64.00 Fulfillment Cost $13.00 Total Claim $7…" at bounding box center [272, 277] width 545 height 555
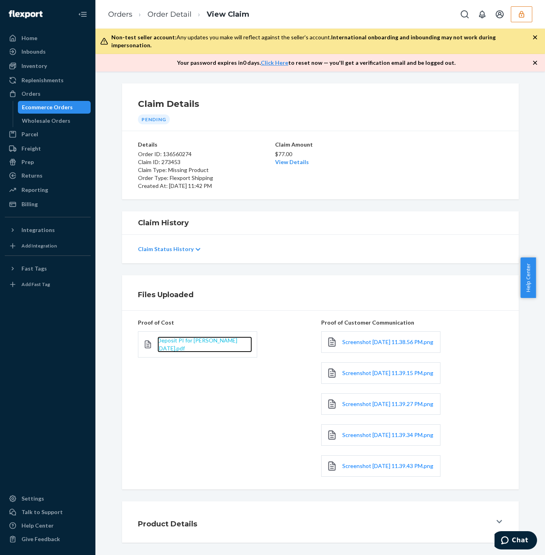
click at [221, 337] on span "Deposit PI for Hudson 2024-11-25.pdf" at bounding box center [197, 344] width 80 height 15
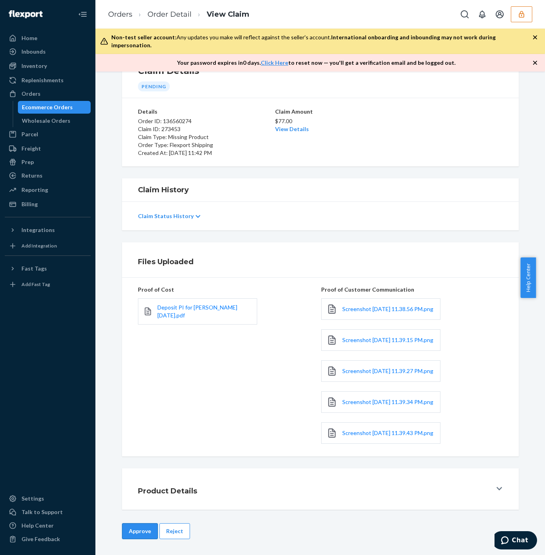
click at [138, 528] on button "Approve" at bounding box center [140, 531] width 36 height 16
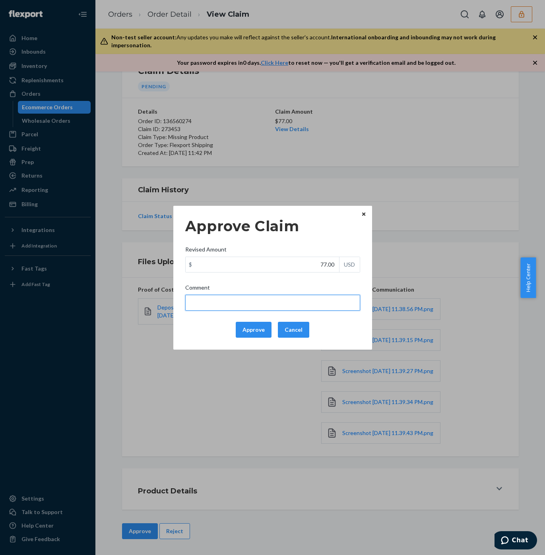
click at [245, 300] on input "Comment" at bounding box center [272, 303] width 175 height 16
type input "29 x 2 = 58 x .40 = 23.2 + FF"
click at [406, 161] on div "Approve Claim Revised Amount $ 77.00 USD Comment 29 x 2 = 58 x .40 = 23.2 + FF …" at bounding box center [272, 277] width 545 height 555
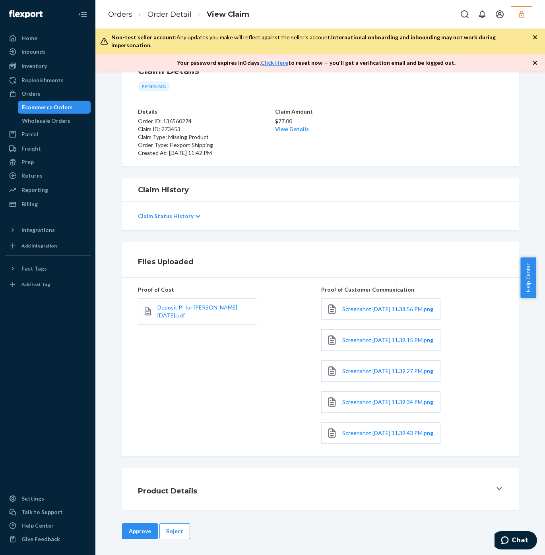
click at [298, 126] on link "View Details" at bounding box center [292, 129] width 34 height 7
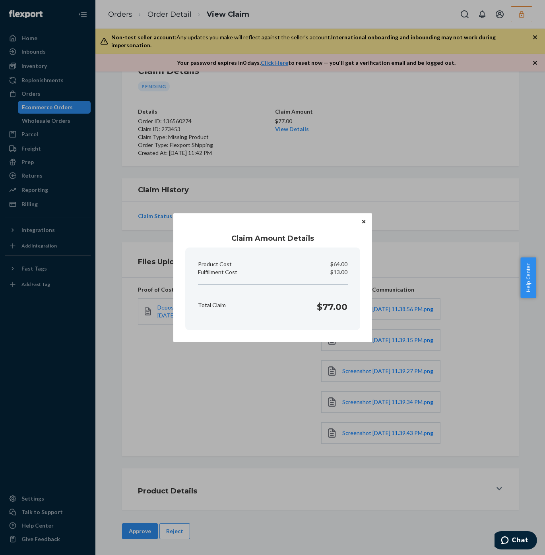
click at [359, 259] on section "Product Cost $64.00 Fulfillment Cost $13.00 Total Claim $77.00" at bounding box center [272, 289] width 175 height 83
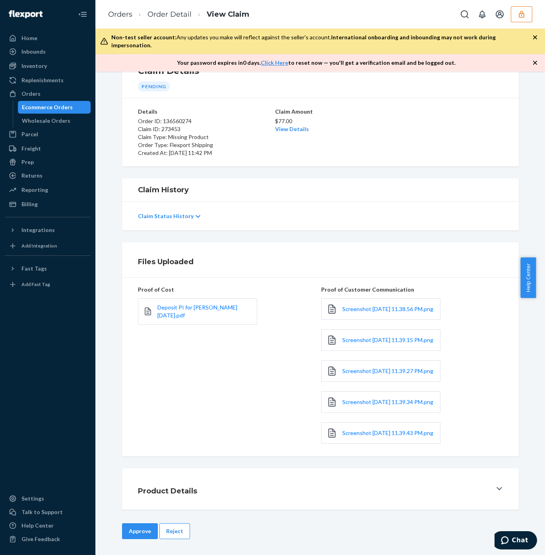
click at [460, 236] on div "Home Inbounds Shipping Plans Problems Inventory Products Replenishments Orders …" at bounding box center [272, 277] width 545 height 555
click at [125, 541] on div "Approve Reject" at bounding box center [320, 539] width 396 height 32
click at [135, 525] on button "Approve" at bounding box center [140, 531] width 36 height 16
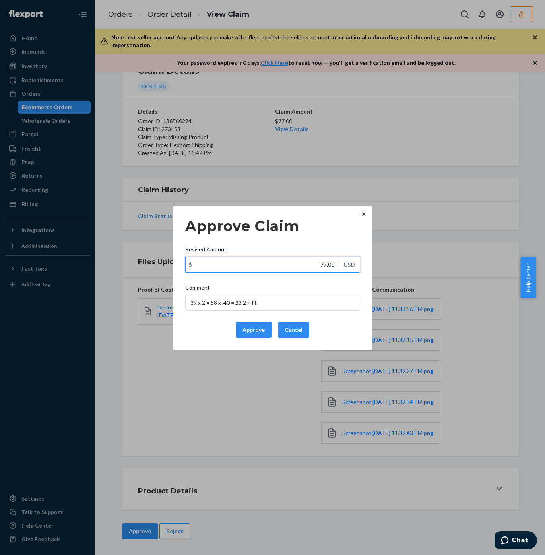
drag, startPoint x: 318, startPoint y: 264, endPoint x: 338, endPoint y: 267, distance: 20.1
click at [338, 267] on div "$ 77.00 USD" at bounding box center [272, 265] width 175 height 16
paste input "36.2"
type input "36.20"
drag, startPoint x: 298, startPoint y: 298, endPoint x: 137, endPoint y: 293, distance: 161.0
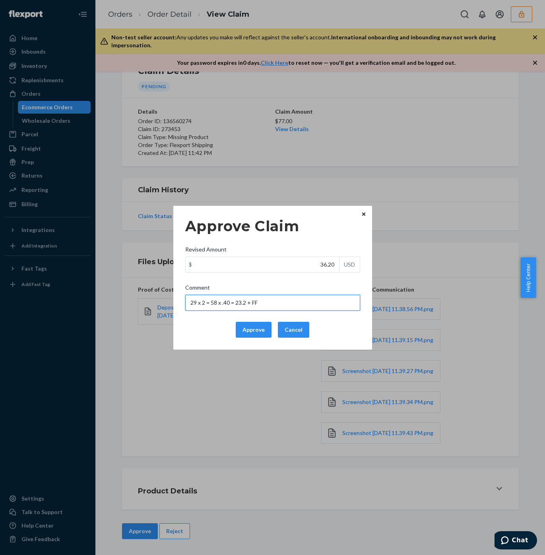
click at [137, 293] on div "Approve Claim Revised Amount $ 36.20 USD Comment 29 x 2 = 58 x .40 = 23.2 + FF …" at bounding box center [272, 277] width 545 height 555
click at [202, 313] on div "Approve Claim Revised Amount $ 36.20 USD Comment 29 x 2 = 58 x .40 = 23.2 + FF …" at bounding box center [272, 278] width 175 height 126
click at [250, 326] on button "Approve" at bounding box center [254, 330] width 36 height 16
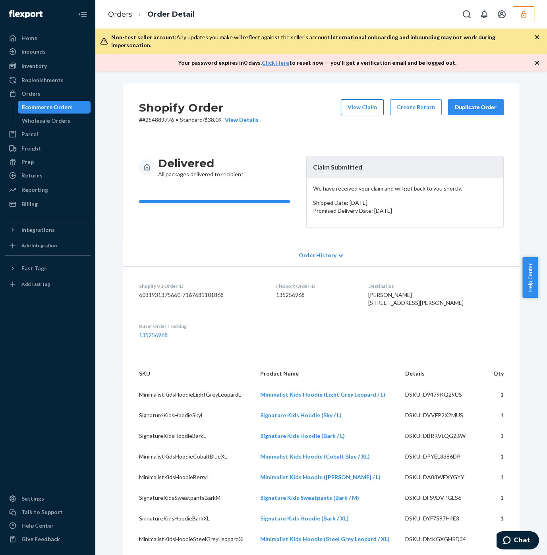
click at [360, 102] on button "View Claim" at bounding box center [362, 107] width 43 height 16
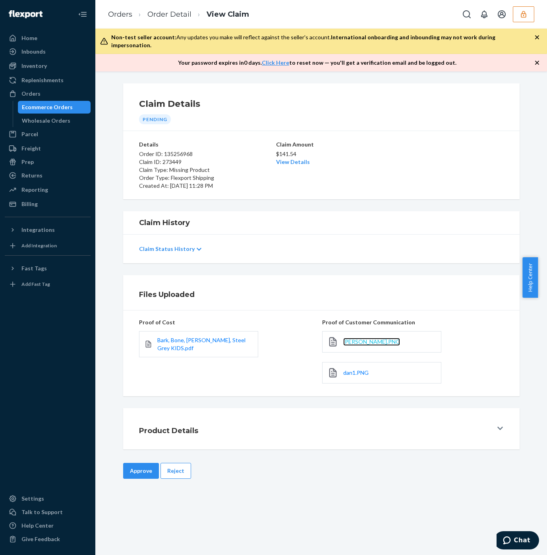
click at [358, 338] on span "[PERSON_NAME].PNG" at bounding box center [371, 341] width 57 height 7
click at [347, 369] on span "dan1.PNG" at bounding box center [355, 372] width 25 height 7
click at [128, 466] on button "Approve" at bounding box center [141, 471] width 36 height 16
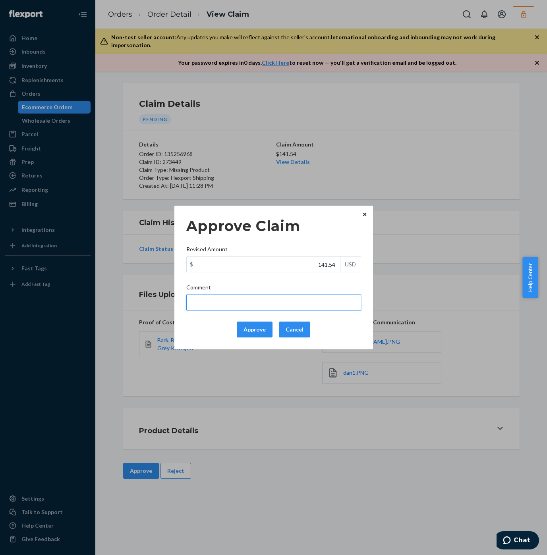
click at [210, 305] on input "Comment" at bounding box center [273, 303] width 175 height 16
type input "39 x 3 = 117 x.40 = 46.8 + FF"
click at [344, 157] on div "Approve Claim Revised Amount $ 141.54 USD Comment 39 x 3 = 117 x.40 = 46.8 + FF…" at bounding box center [273, 277] width 547 height 555
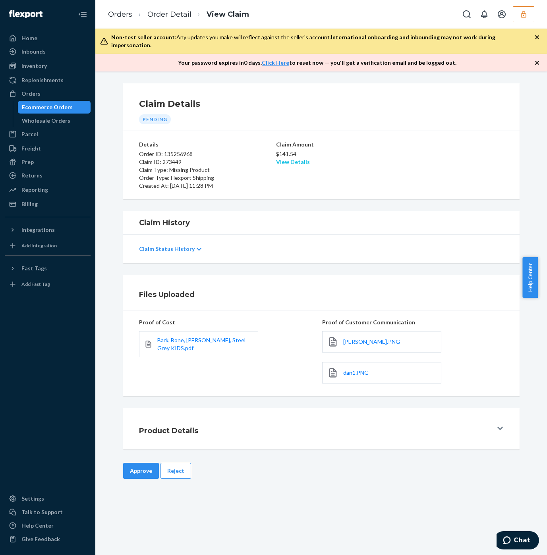
click at [289, 159] on link "View Details" at bounding box center [293, 162] width 34 height 7
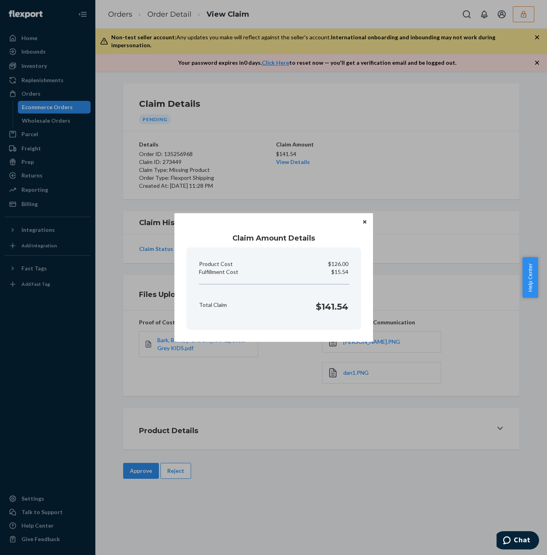
click at [473, 313] on div "Claim Amount Details Product Cost $126.00 Fulfillment Cost $15.54 Total Claim $…" at bounding box center [273, 277] width 547 height 555
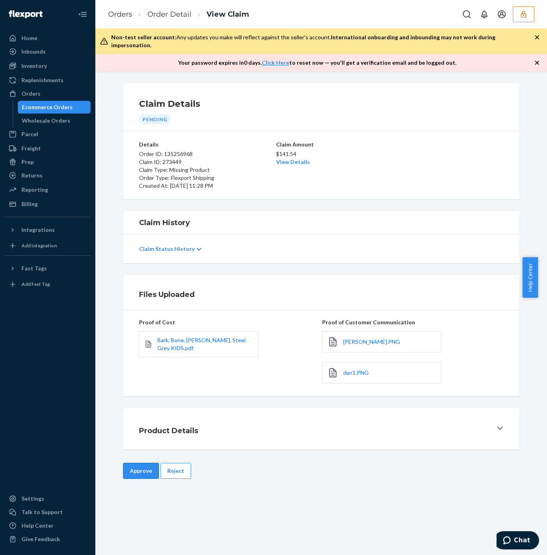
click at [143, 464] on button "Approve" at bounding box center [141, 471] width 36 height 16
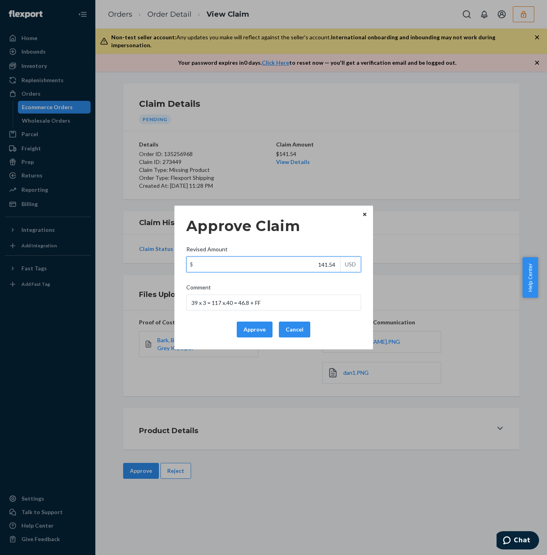
drag, startPoint x: 342, startPoint y: 264, endPoint x: 358, endPoint y: 264, distance: 16.7
click at [358, 264] on div "$ 141.54 USD" at bounding box center [273, 265] width 175 height 16
paste input "62.3"
type input "62.34"
drag, startPoint x: 282, startPoint y: 300, endPoint x: 120, endPoint y: 289, distance: 162.5
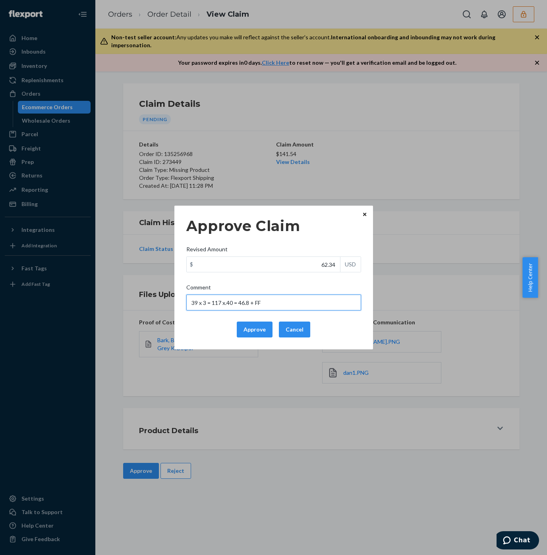
click at [122, 290] on div "Approve Claim Revised Amount $ 62.34 USD Comment 39 x 3 = 117 x.40 = 46.8 + FF …" at bounding box center [273, 277] width 547 height 555
click at [248, 328] on button "Approve" at bounding box center [255, 330] width 36 height 16
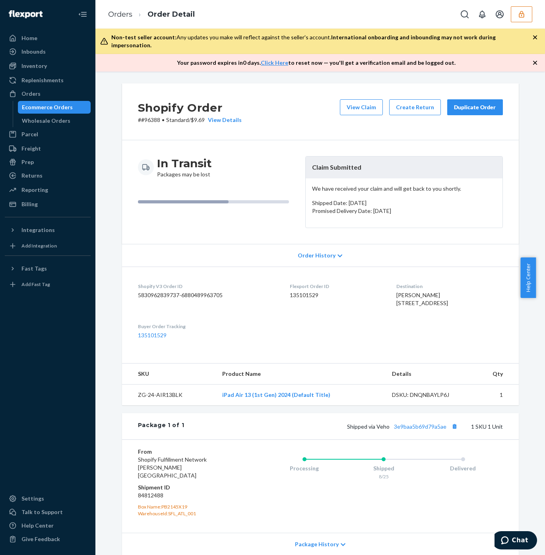
scroll to position [52, 0]
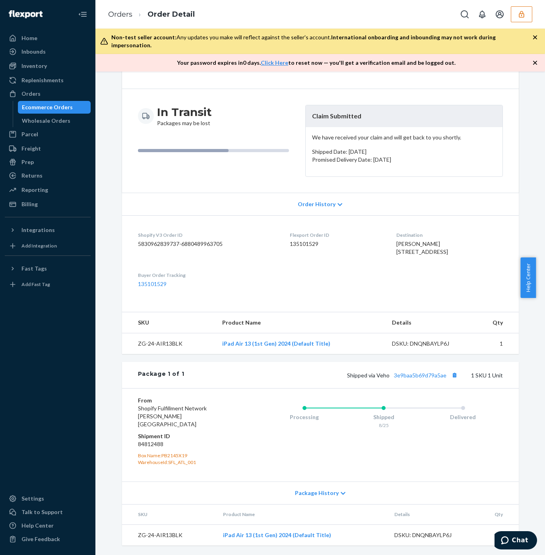
click at [415, 388] on div "Package 1 of 1 Shipped via Veho 3e9baa5b69d79a5ae 1 SKU 1 Unit" at bounding box center [320, 375] width 396 height 26
click at [424, 379] on link "3e9baa5b69d79a5ae" at bounding box center [420, 375] width 52 height 7
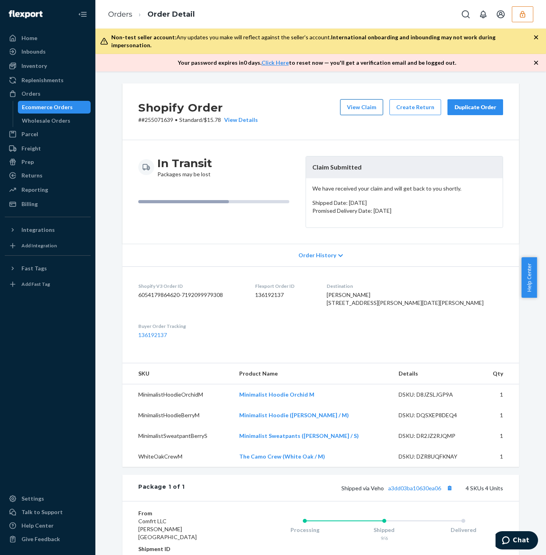
click at [360, 104] on button "View Claim" at bounding box center [361, 107] width 43 height 16
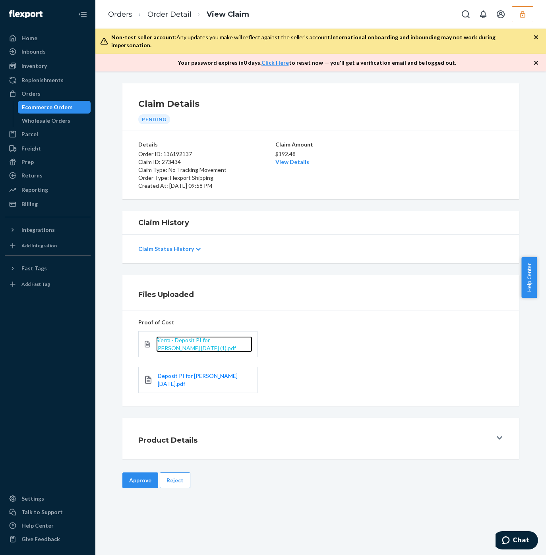
drag, startPoint x: 172, startPoint y: 338, endPoint x: 163, endPoint y: 331, distance: 11.9
click at [172, 337] on span "Sierra - Deposit PI for [PERSON_NAME] [DATE] (1).pdf" at bounding box center [196, 344] width 80 height 15
click at [176, 367] on div "Deposit PI for [PERSON_NAME] [DATE].pdf" at bounding box center [197, 380] width 119 height 26
click at [184, 367] on div "Deposit PI for [PERSON_NAME] [DATE].pdf" at bounding box center [197, 380] width 119 height 26
click at [186, 373] on span "Deposit PI for [PERSON_NAME] [DATE].pdf" at bounding box center [198, 380] width 80 height 15
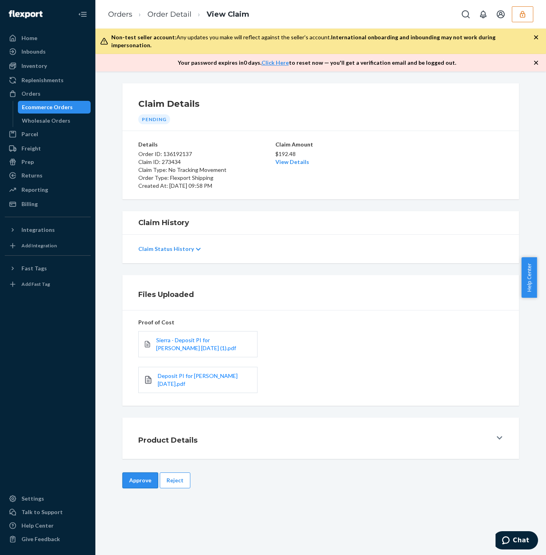
click at [131, 473] on button "Approve" at bounding box center [140, 481] width 36 height 16
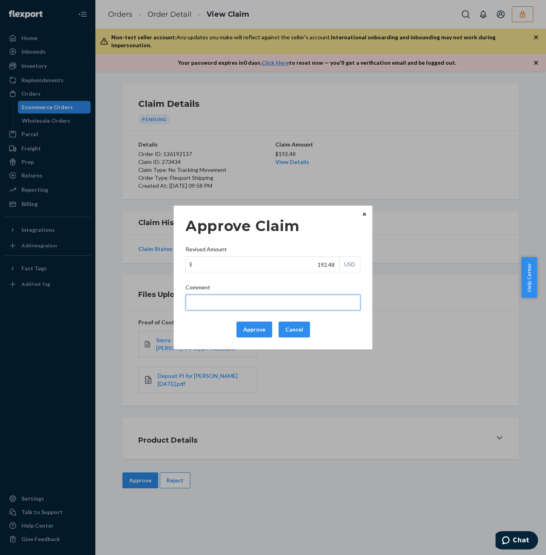
click at [220, 302] on input "Comment" at bounding box center [273, 303] width 175 height 16
click at [217, 302] on input "39 + 39 + 29 + 29 = 136 x .40 = 54.4 + FF" at bounding box center [273, 303] width 175 height 16
click at [245, 303] on input "39 + 39 + 39 + 29 = 136 x .40 = 54.4 + FF" at bounding box center [273, 303] width 175 height 16
click at [269, 301] on input "39 + 39 + 39 + 29 = 146 x .40 = 54.4 + FF" at bounding box center [273, 303] width 175 height 16
click at [270, 301] on input "39 + 39 + 39 + 29 = 146 x .40 = 54.4 + FF" at bounding box center [273, 303] width 175 height 16
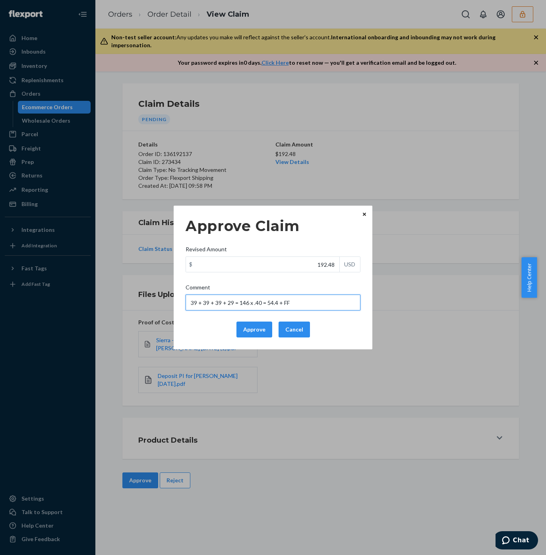
paste input "8"
drag, startPoint x: 284, startPoint y: 304, endPoint x: 106, endPoint y: 295, distance: 179.0
click at [106, 295] on div "Approve Claim Revised Amount $ 192.48 USD Comment 39 + 39 + 39 + 29 = 146 x .40…" at bounding box center [273, 277] width 546 height 555
type input "39 + 39 + 39 + 29 = 146 x .40 = 58.4 + FF"
click at [406, 137] on div "Approve Claim Revised Amount $ 192.48 USD Comment 39 + 39 + 39 + 29 = 146 x .40…" at bounding box center [273, 277] width 546 height 555
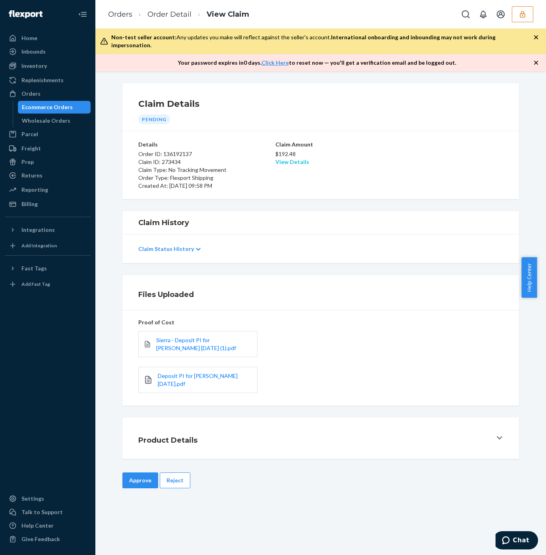
click at [280, 159] on link "View Details" at bounding box center [292, 162] width 34 height 7
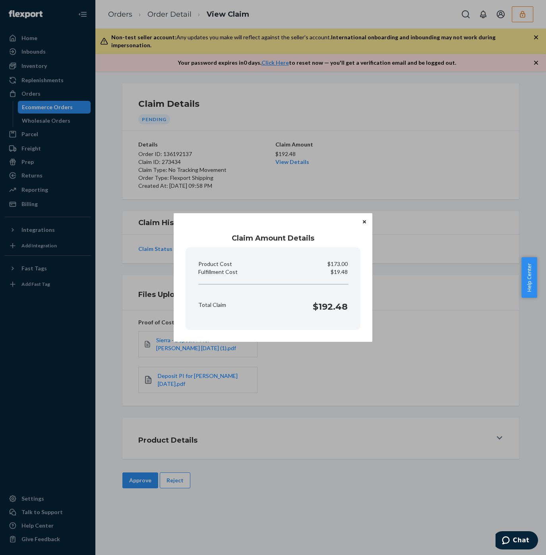
click at [474, 316] on div "Claim Amount Details Product Cost $173.00 Fulfillment Cost $19.48 Total Claim $…" at bounding box center [273, 277] width 546 height 555
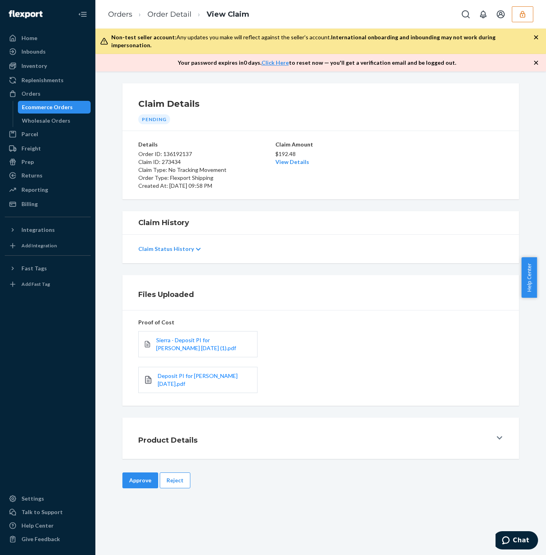
click at [141, 473] on button "Approve" at bounding box center [140, 481] width 36 height 16
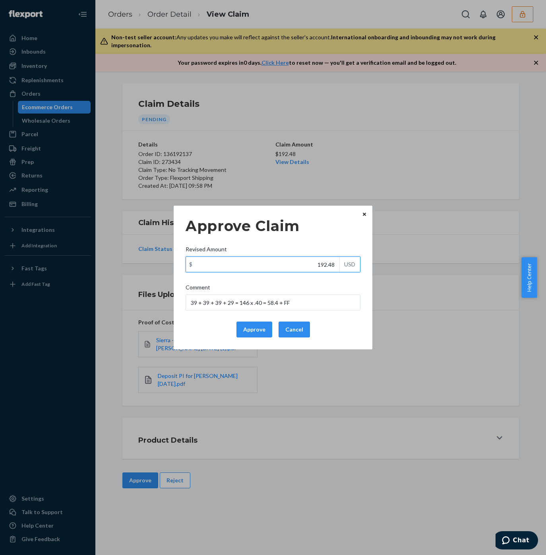
drag, startPoint x: 314, startPoint y: 265, endPoint x: 364, endPoint y: 274, distance: 51.2
click at [377, 267] on div "Approve Claim Revised Amount $ 192.48 USD Comment 39 + 39 + 39 + 29 = 146 x .40…" at bounding box center [273, 277] width 546 height 555
paste input "77.8"
type input "77.88"
click at [258, 329] on button "Approve" at bounding box center [254, 330] width 36 height 16
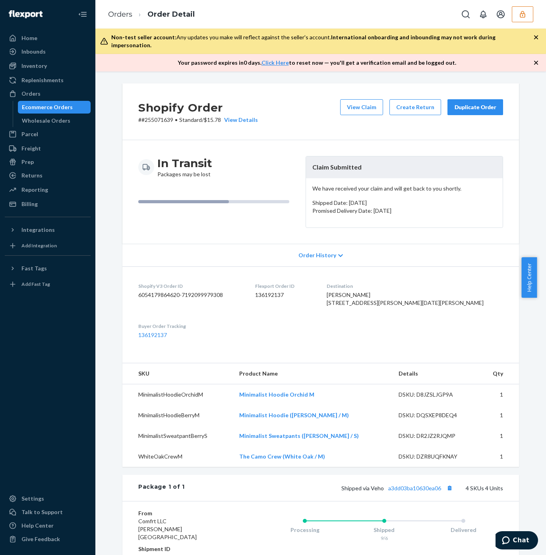
scroll to position [175, 0]
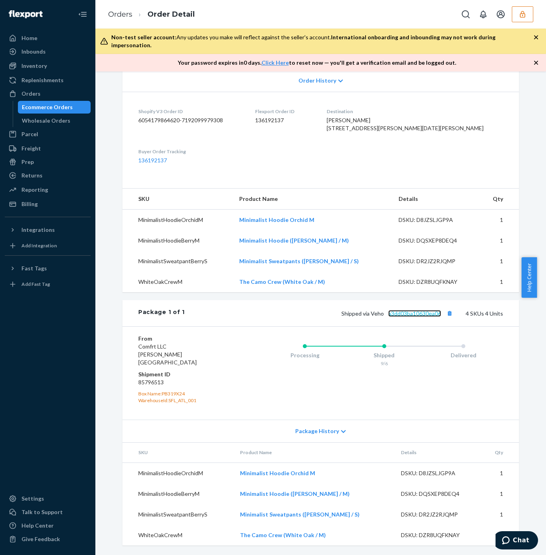
click at [406, 317] on link "a3dd03ba10630ea06" at bounding box center [414, 313] width 53 height 7
drag, startPoint x: 247, startPoint y: 287, endPoint x: 290, endPoint y: 296, distance: 44.6
click at [290, 292] on td "The Camo Crew (White Oak / M)" at bounding box center [313, 282] width 160 height 21
copy link "The Camo Crew"
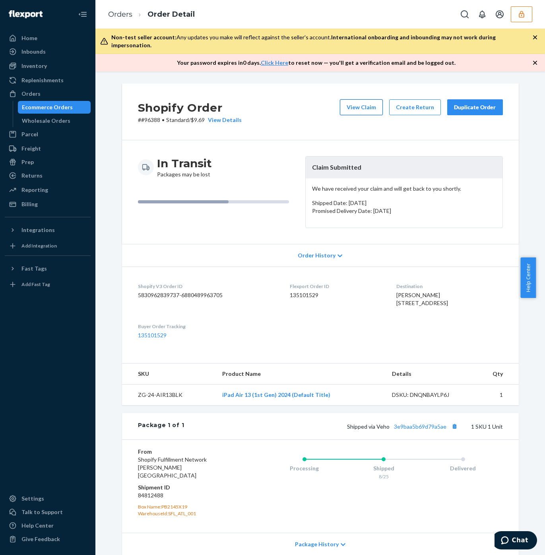
click at [352, 99] on button "View Claim" at bounding box center [361, 107] width 43 height 16
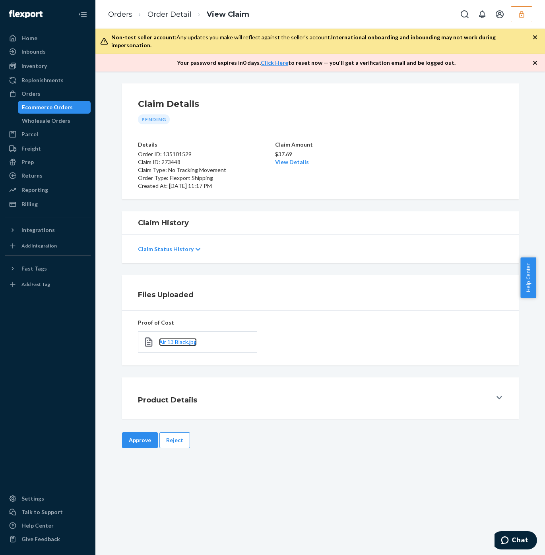
click at [179, 338] on span "Air 13 Black.jpg" at bounding box center [178, 341] width 38 height 7
click at [177, 432] on button "Reject" at bounding box center [174, 440] width 31 height 16
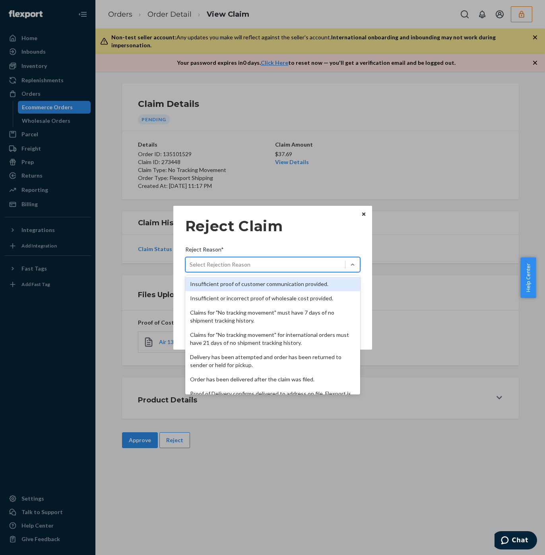
click at [212, 261] on div "Select Rejection Reason" at bounding box center [220, 265] width 61 height 8
click at [190, 261] on input "Reject Reason* option Insufficient proof of customer communication provided. fo…" at bounding box center [190, 265] width 1 height 8
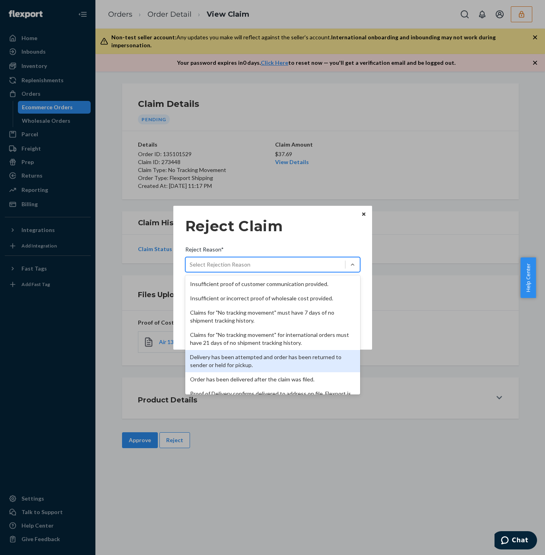
drag, startPoint x: 215, startPoint y: 356, endPoint x: 215, endPoint y: 347, distance: 8.3
click at [215, 356] on div "Delivery has been attempted and order has been returned to sender or held for p…" at bounding box center [272, 361] width 175 height 22
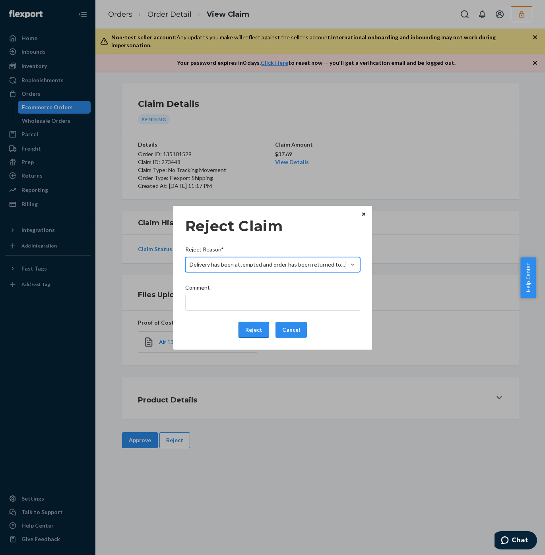
click at [251, 326] on button "Reject" at bounding box center [253, 330] width 31 height 16
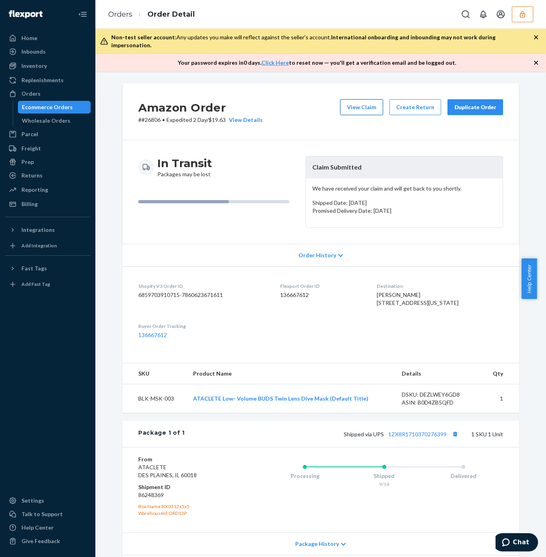
click at [362, 102] on button "View Claim" at bounding box center [361, 107] width 43 height 16
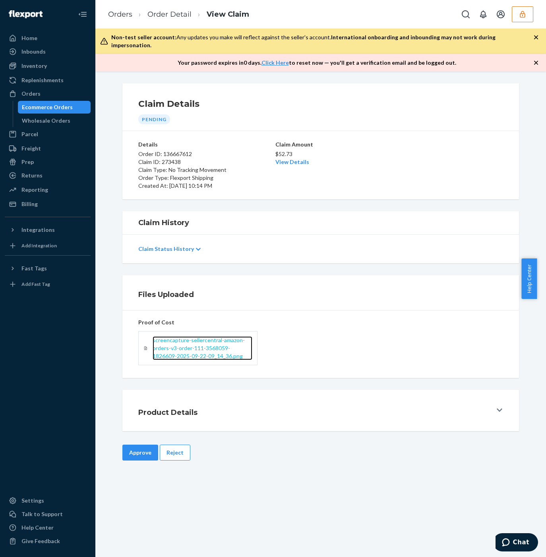
click at [204, 348] on span "screencapture-sellercentral-amazon-orders-v3-order-111-3568059-1826609-2025-09-…" at bounding box center [199, 348] width 92 height 23
click at [278, 159] on link "View Details" at bounding box center [292, 162] width 34 height 7
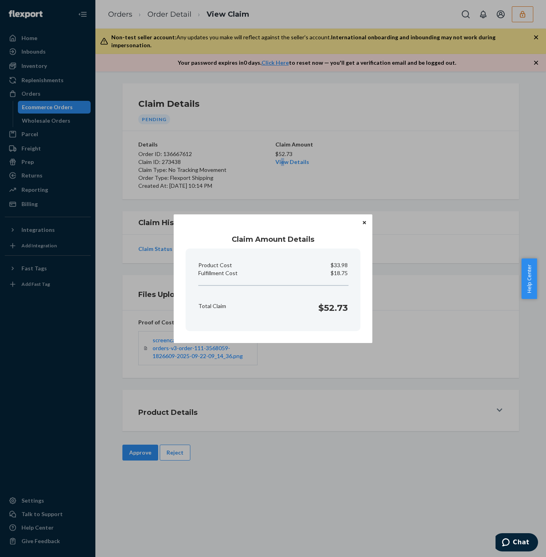
click at [400, 160] on div "Claim Amount Details Product Cost $33.98 Fulfillment Cost $18.75 Total Claim $5…" at bounding box center [273, 278] width 546 height 557
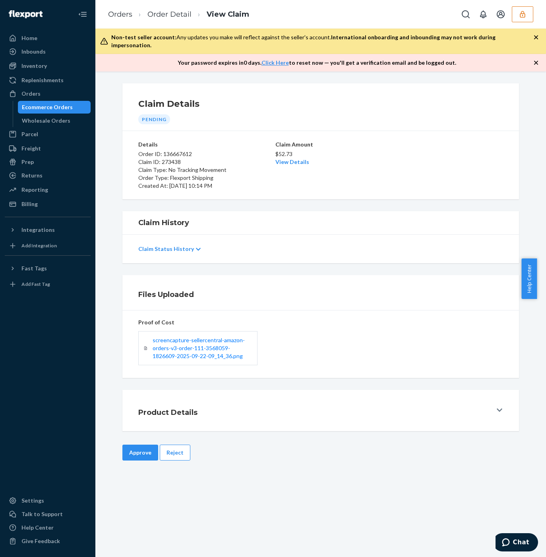
drag, startPoint x: 132, startPoint y: 447, endPoint x: 148, endPoint y: 417, distance: 33.6
click at [132, 446] on button "Approve" at bounding box center [140, 453] width 36 height 16
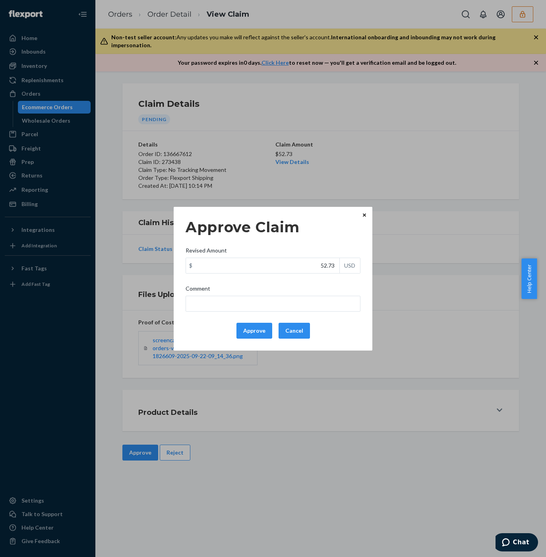
drag, startPoint x: 244, startPoint y: 336, endPoint x: 227, endPoint y: 329, distance: 18.7
click at [244, 336] on button "Approve" at bounding box center [254, 331] width 36 height 16
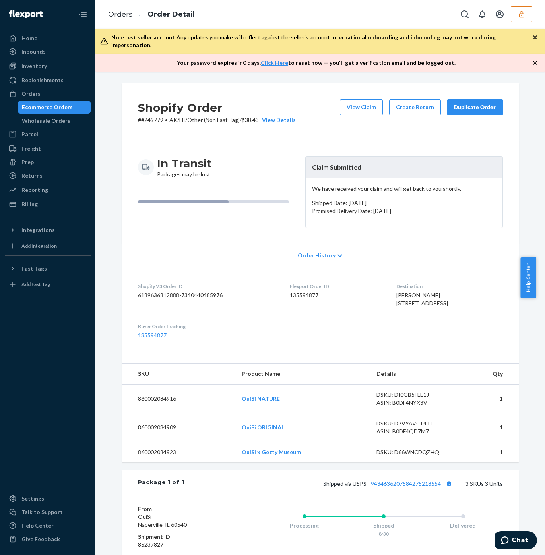
scroll to position [174, 0]
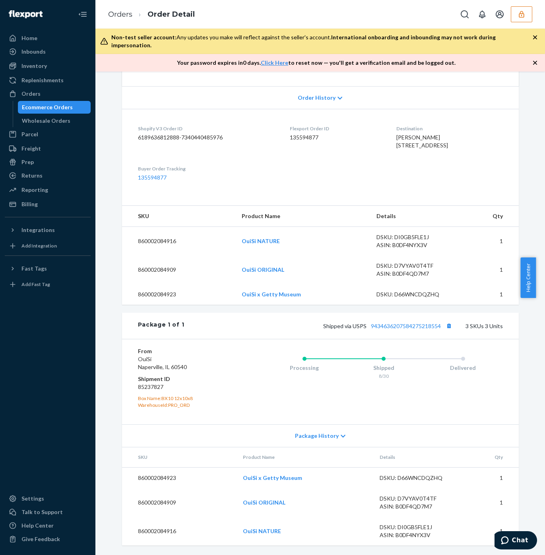
click at [396, 331] on div "Package 1 of 1 Shipped via USPS 9434636207584275218554 3 SKUs 3 Units" at bounding box center [320, 326] width 396 height 26
click at [394, 323] on link "9434636207584275218554" at bounding box center [406, 326] width 70 height 7
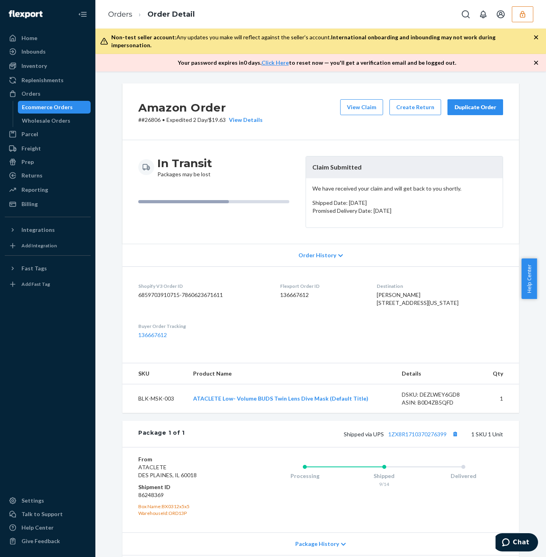
scroll to position [65, 0]
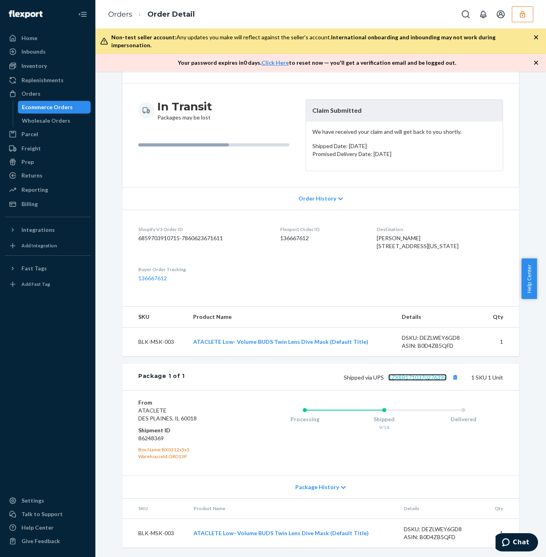
click at [392, 376] on link "1ZX8R1710370276399" at bounding box center [417, 377] width 58 height 7
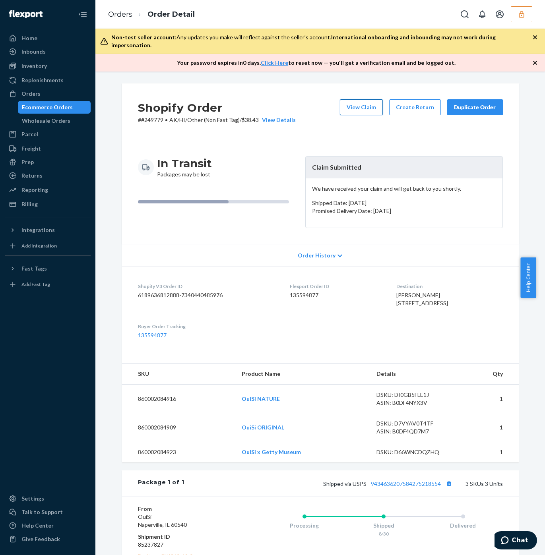
click at [354, 107] on button "View Claim" at bounding box center [361, 107] width 43 height 16
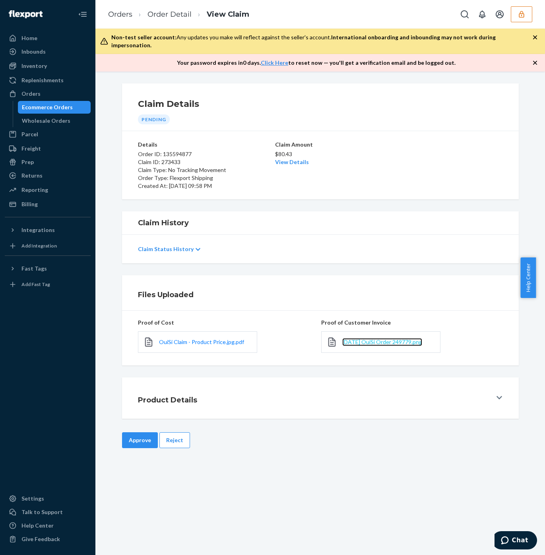
click at [365, 338] on span "[DATE] OuiSi Order 249779.png" at bounding box center [382, 341] width 80 height 7
click at [292, 159] on link "View Details" at bounding box center [292, 162] width 34 height 7
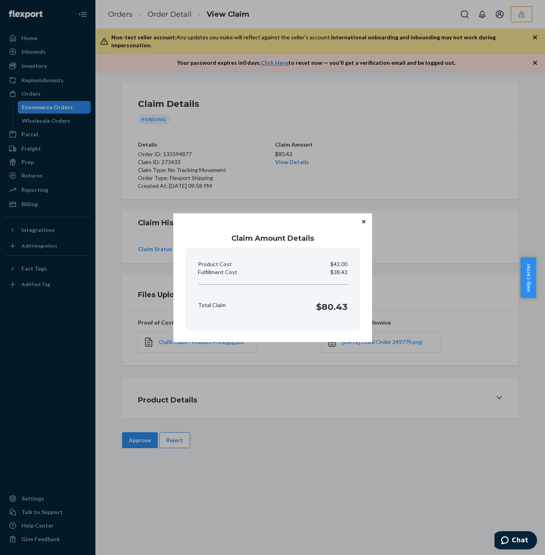
click at [378, 223] on div "Claim Amount Details Product Cost $42.00 Fulfillment Cost $38.43 Total Claim $8…" at bounding box center [272, 277] width 545 height 555
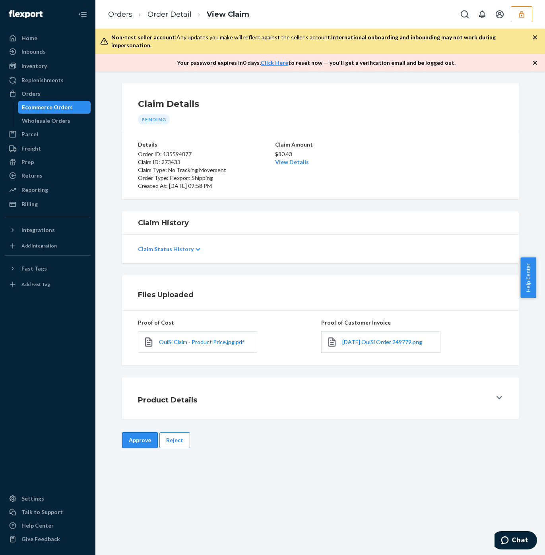
click at [123, 432] on button "Approve" at bounding box center [140, 440] width 36 height 16
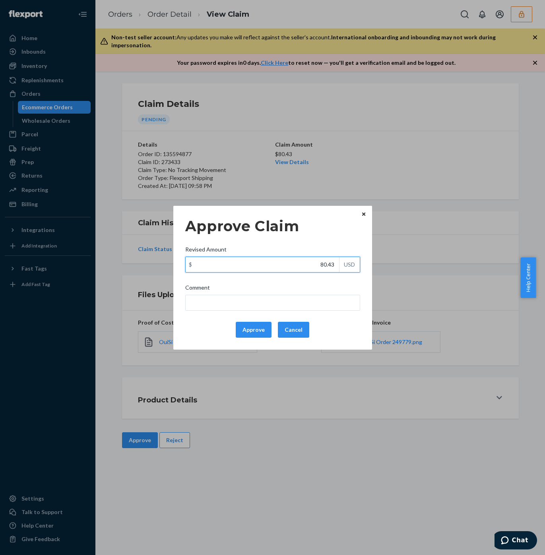
drag, startPoint x: 307, startPoint y: 267, endPoint x: 375, endPoint y: 283, distance: 69.4
click at [375, 283] on div "Approve Claim Revised Amount $ 80.43 USD Comment Approve Cancel Home Inbounds S…" at bounding box center [272, 277] width 545 height 555
paste input "70.7"
type input "70.73"
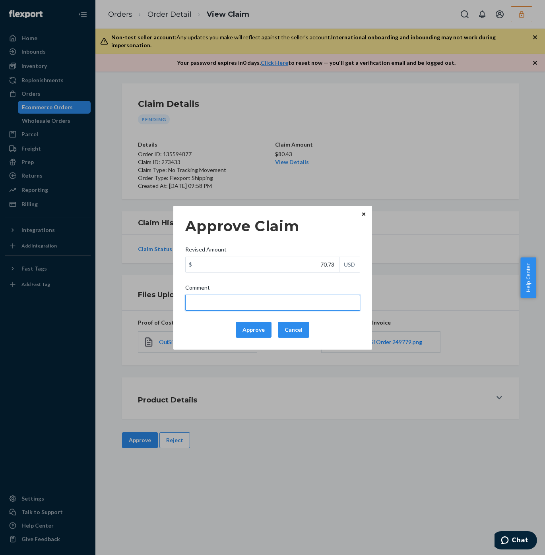
click at [287, 309] on input "Comment" at bounding box center [272, 303] width 175 height 16
type input "Total cost has been adjusted to 40% retail price plus fulfillment fee."
click at [252, 326] on button "Approve" at bounding box center [254, 330] width 36 height 16
